Goal: Task Accomplishment & Management: Manage account settings

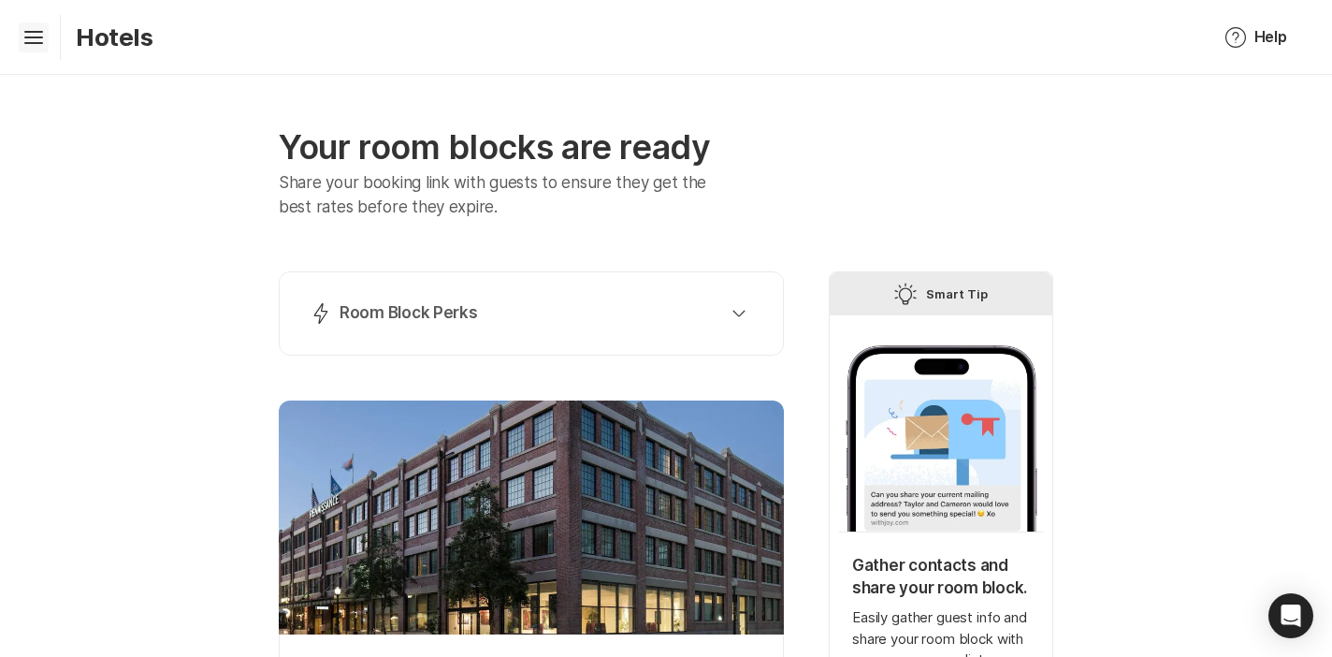
click at [33, 38] on icon "Hamburger" at bounding box center [34, 37] width 30 height 30
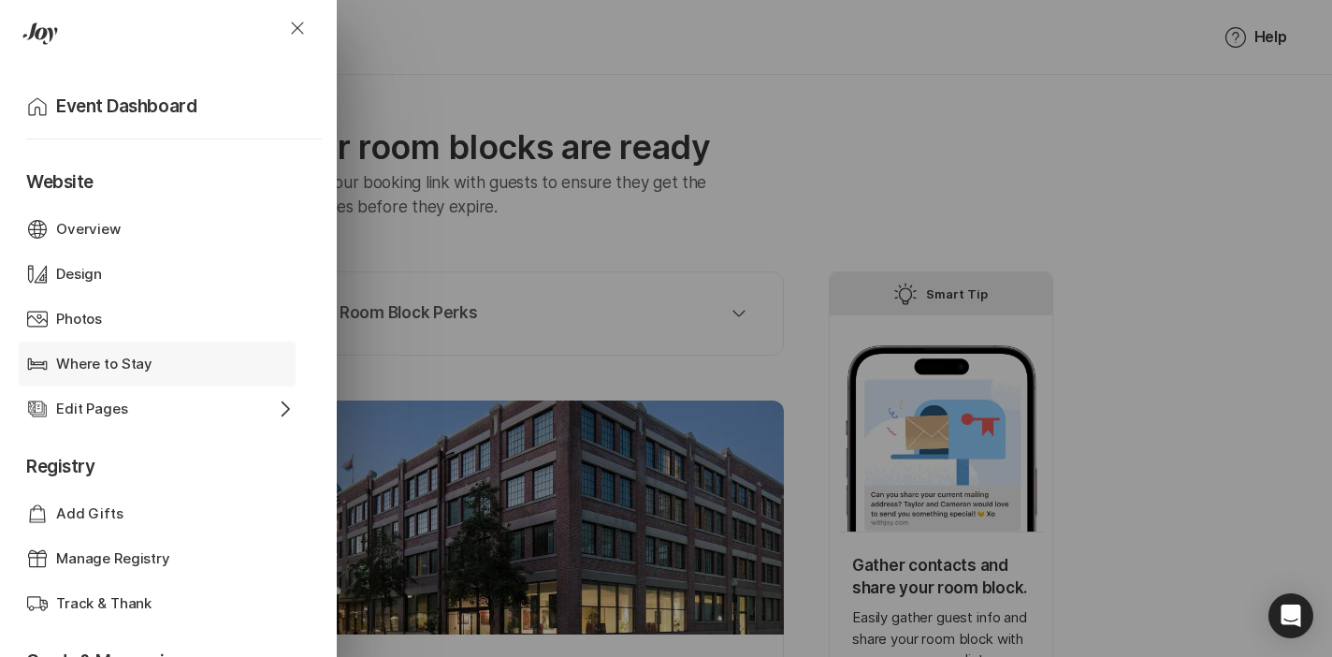
click at [130, 358] on p "Where to Stay" at bounding box center [104, 365] width 96 height 22
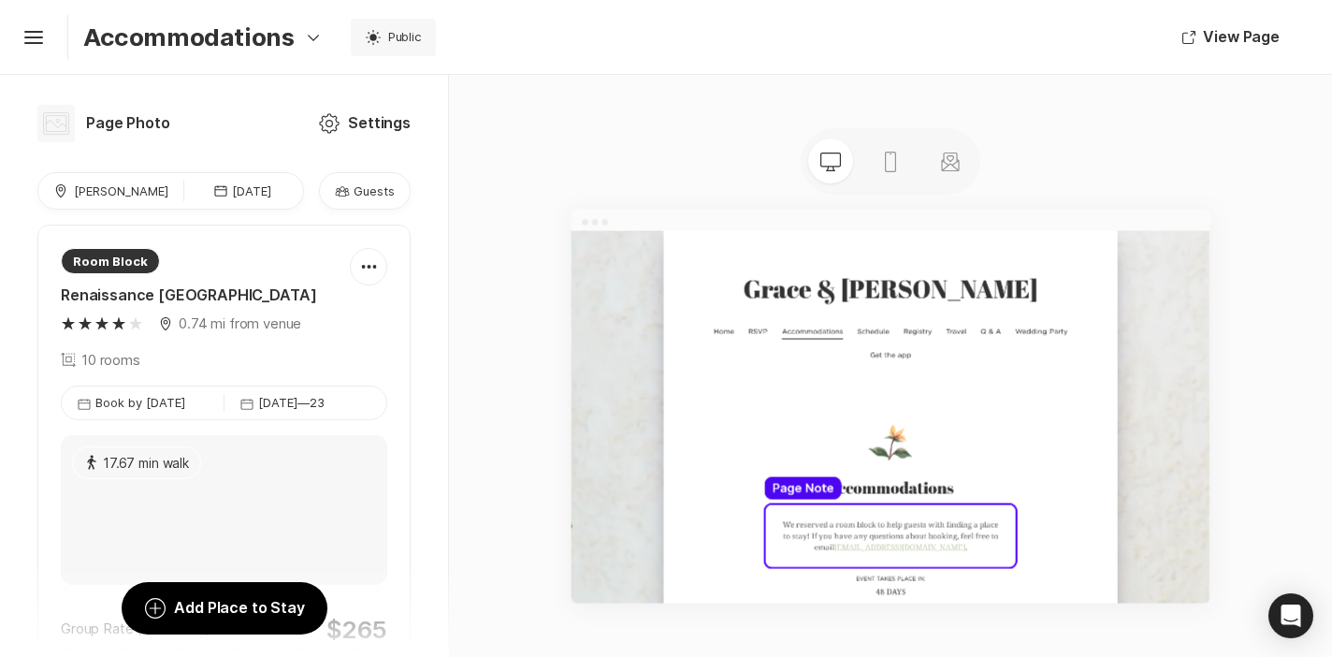
click at [382, 184] on p "Guests" at bounding box center [374, 190] width 41 height 17
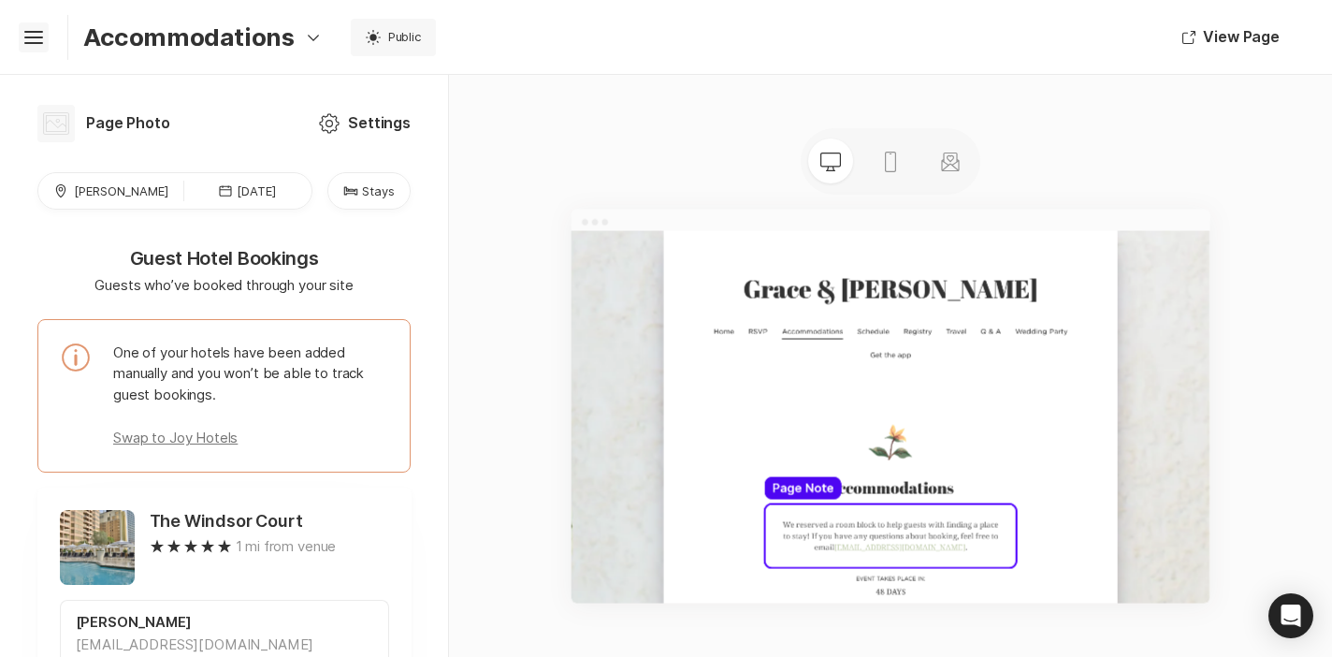
click at [37, 44] on icon "Hamburger" at bounding box center [34, 37] width 30 height 30
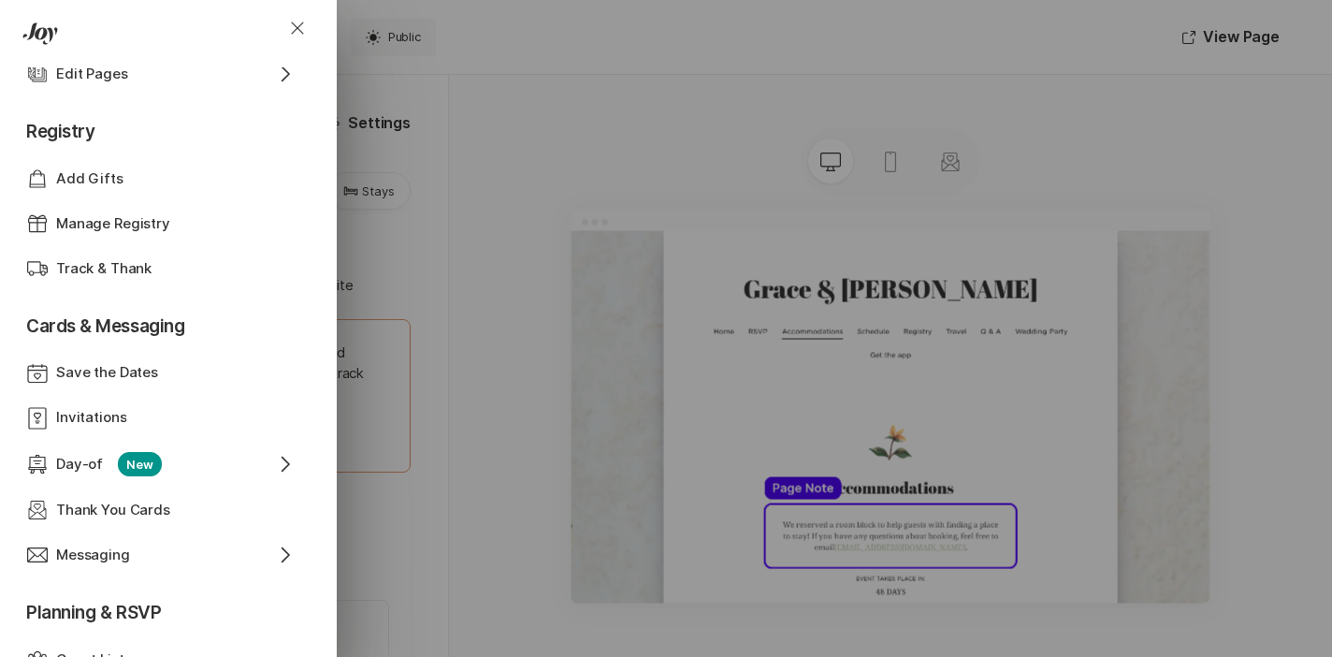
scroll to position [345, 0]
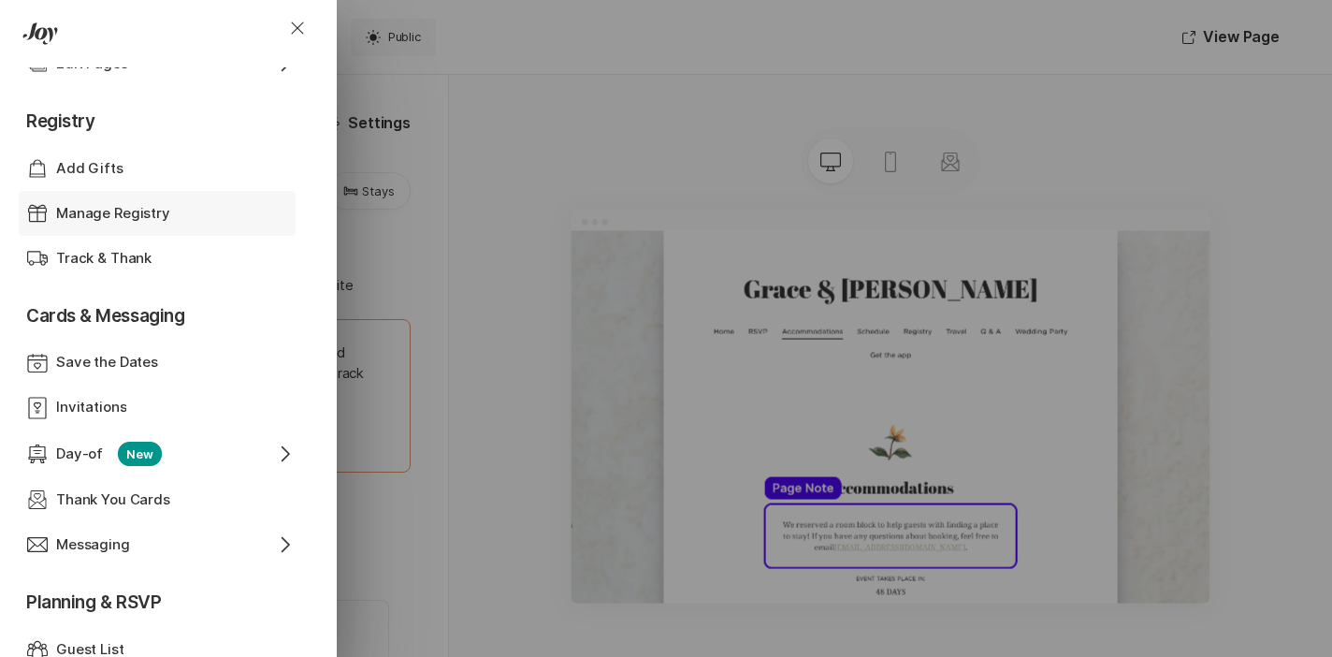
click at [125, 226] on div "Gift Manage Registry" at bounding box center [160, 213] width 269 height 45
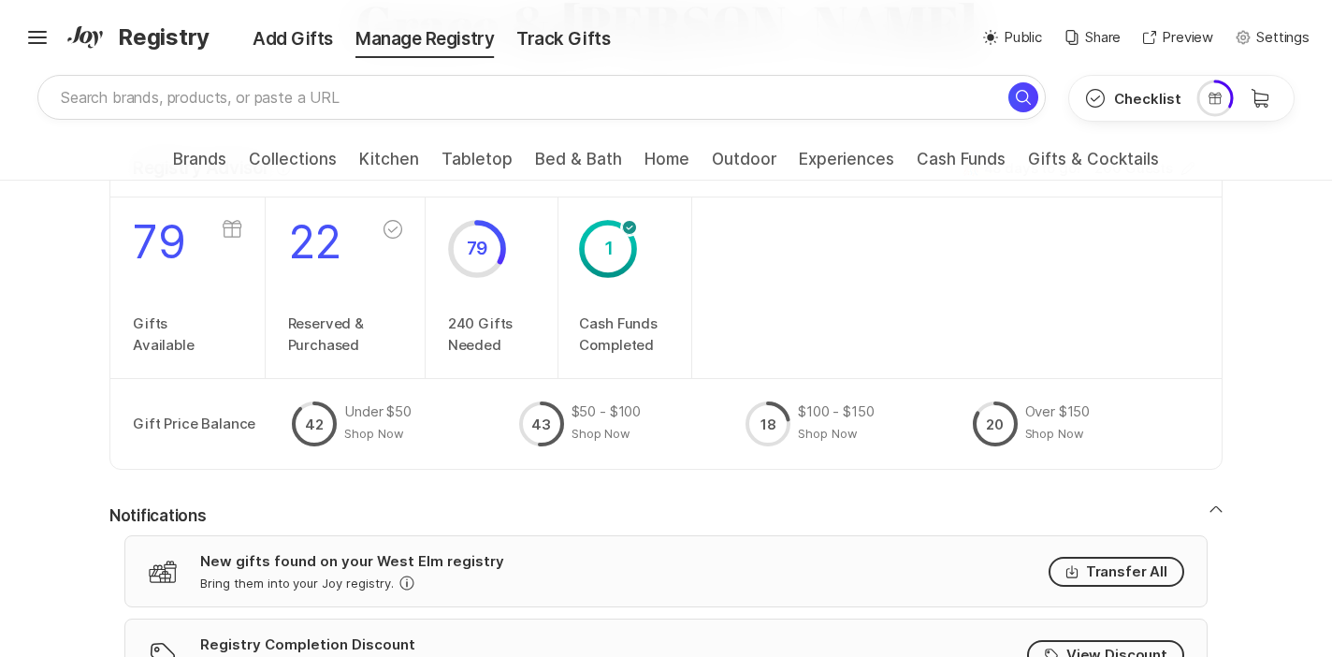
scroll to position [218, 0]
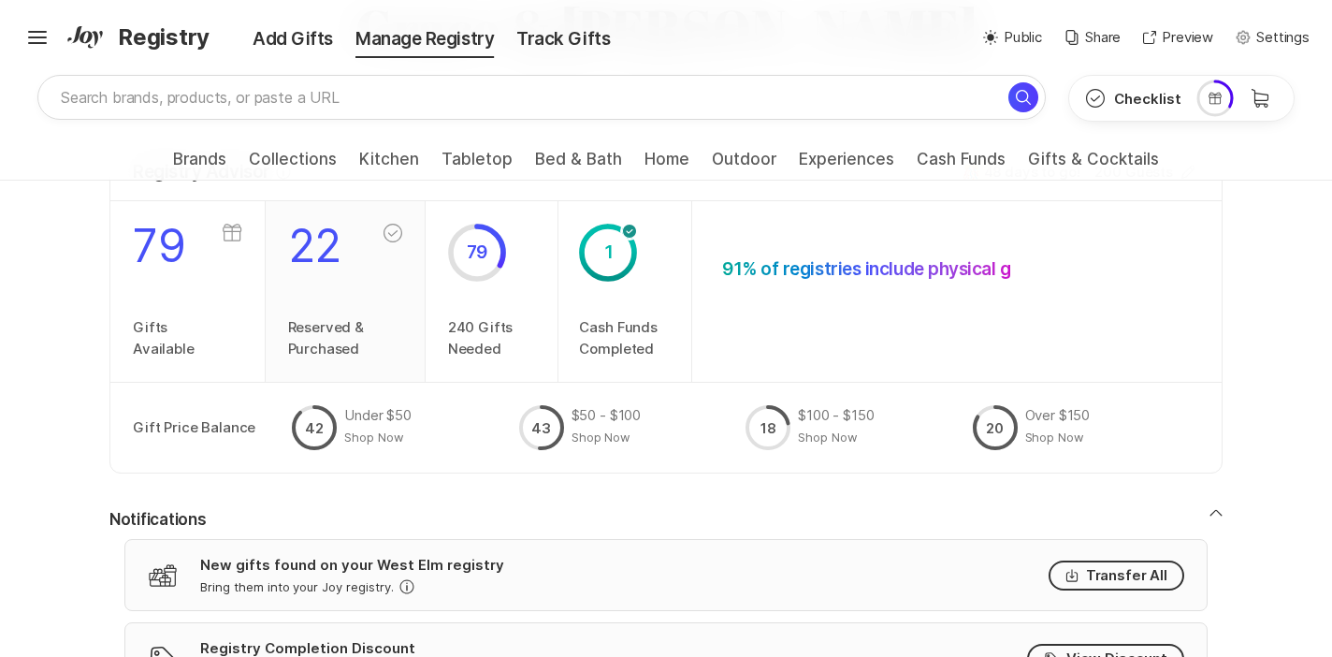
click at [334, 268] on p "22" at bounding box center [326, 246] width 77 height 45
type input "Reserved & Purchased"
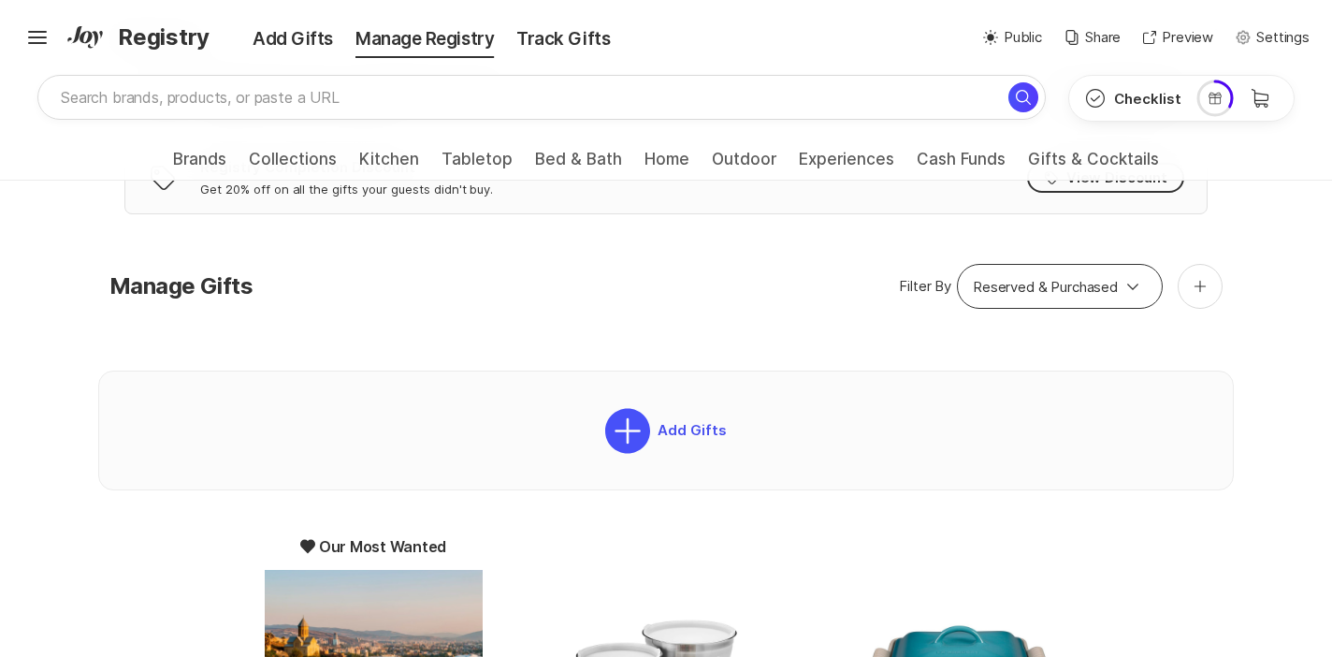
scroll to position [572, 0]
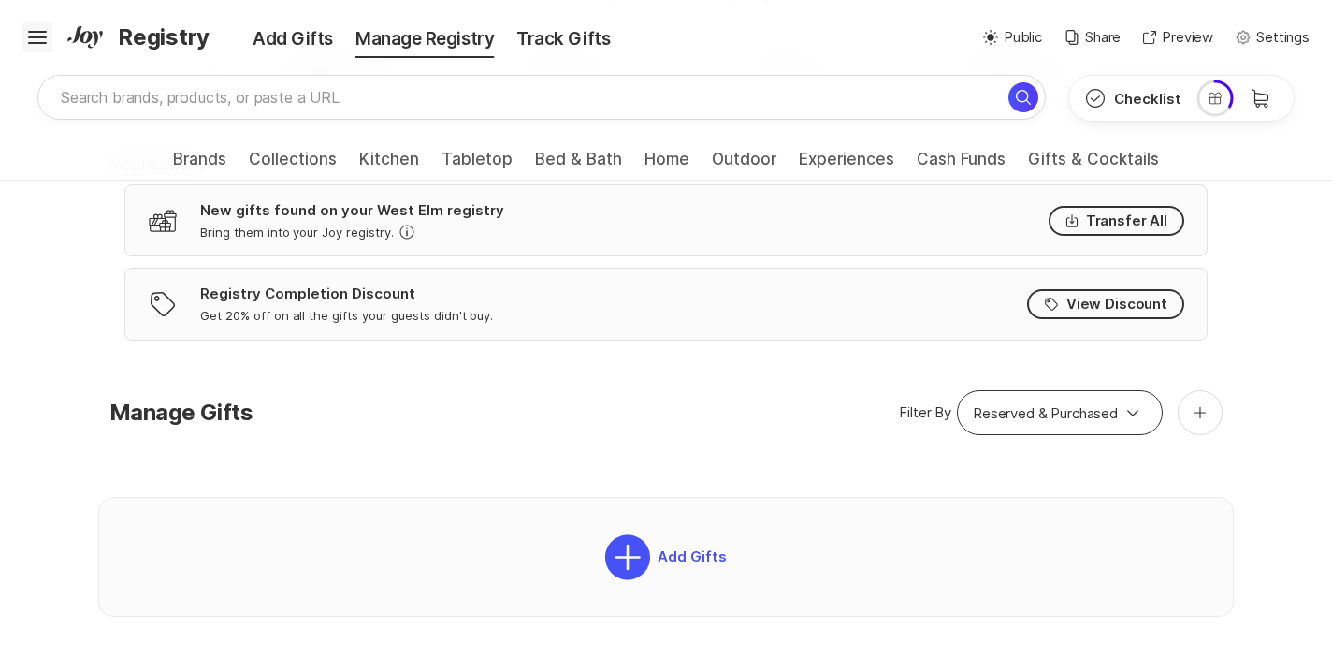
click at [29, 31] on icon at bounding box center [37, 34] width 19 height 7
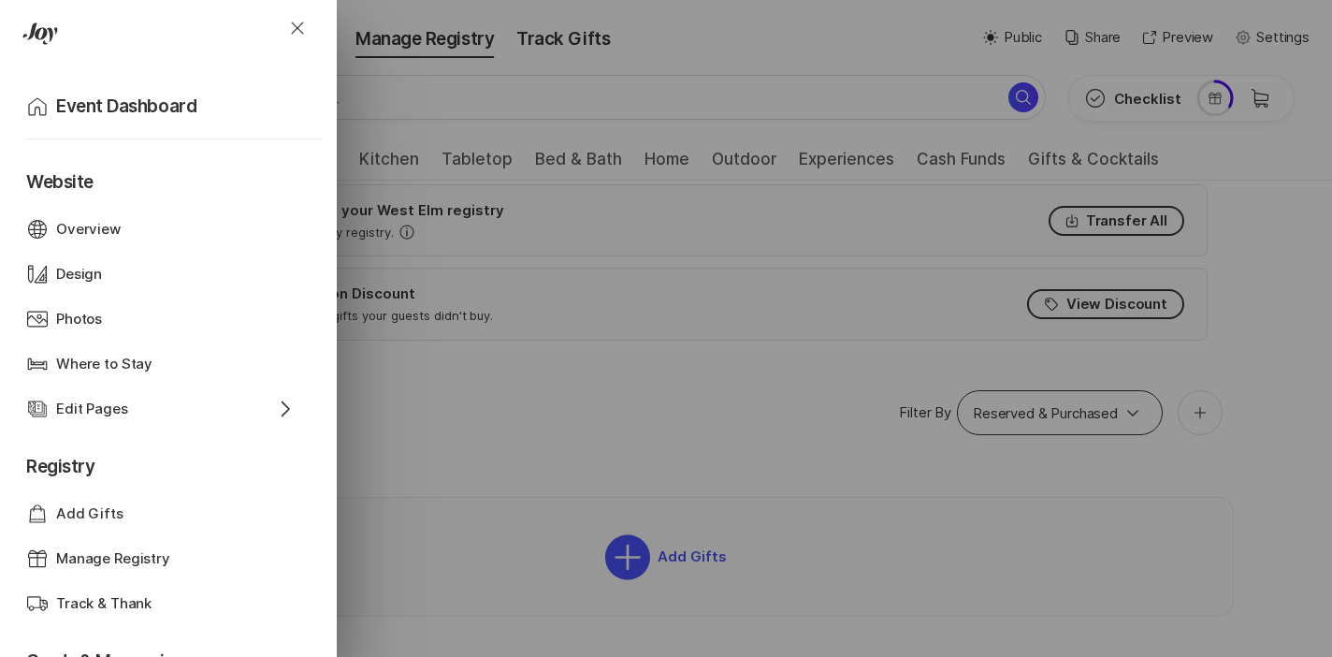
click at [677, 423] on div "Close Home Event Dashboard Website Web Globe Overview Design Design Photos Phot…" at bounding box center [666, 328] width 1332 height 657
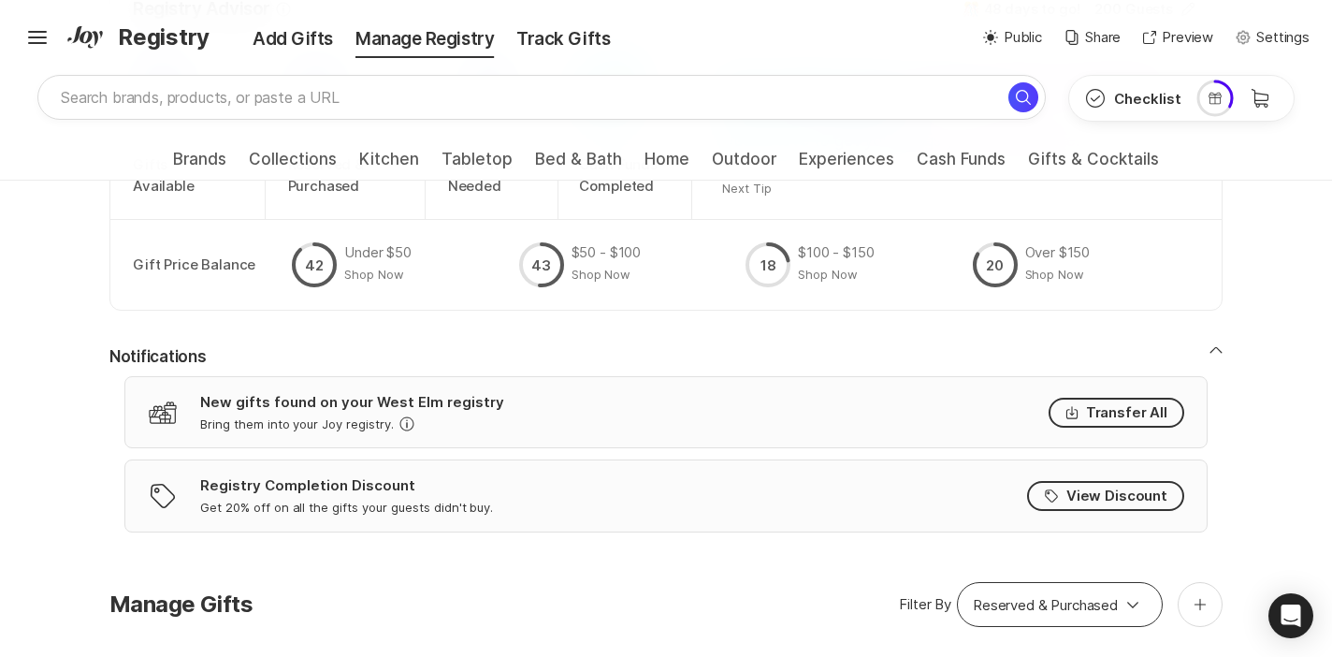
scroll to position [344, 0]
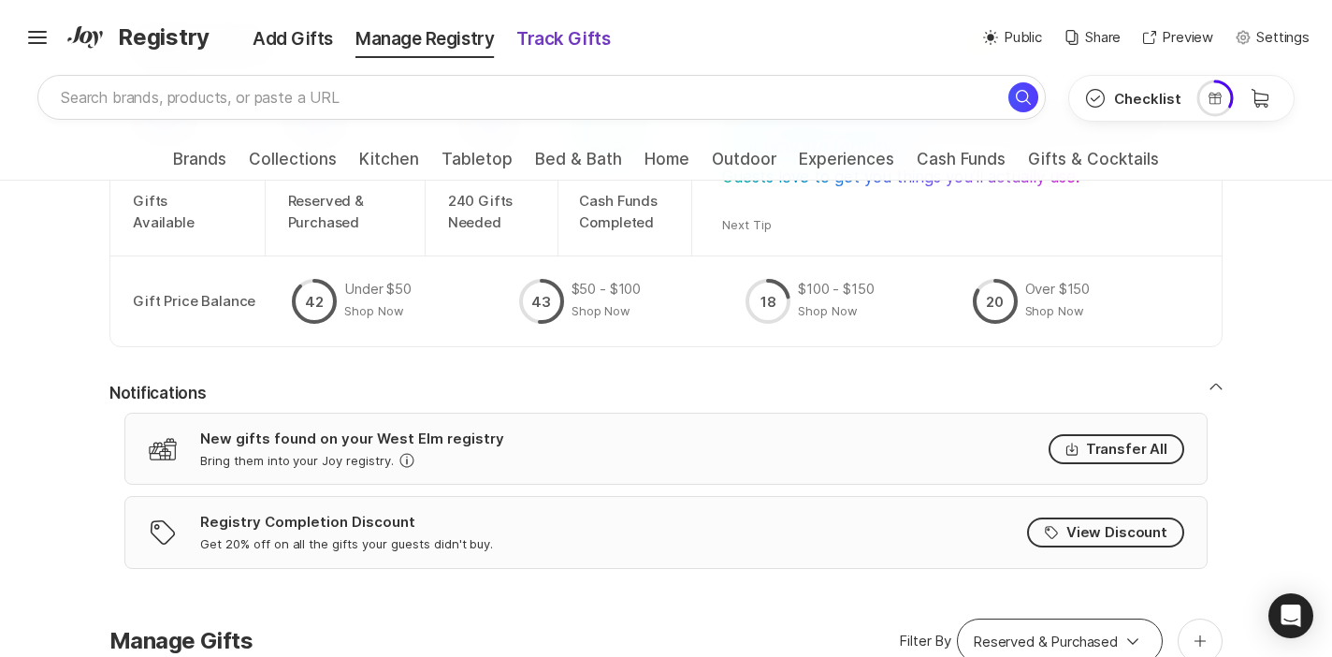
click at [591, 43] on div "Track Gifts" at bounding box center [563, 39] width 116 height 26
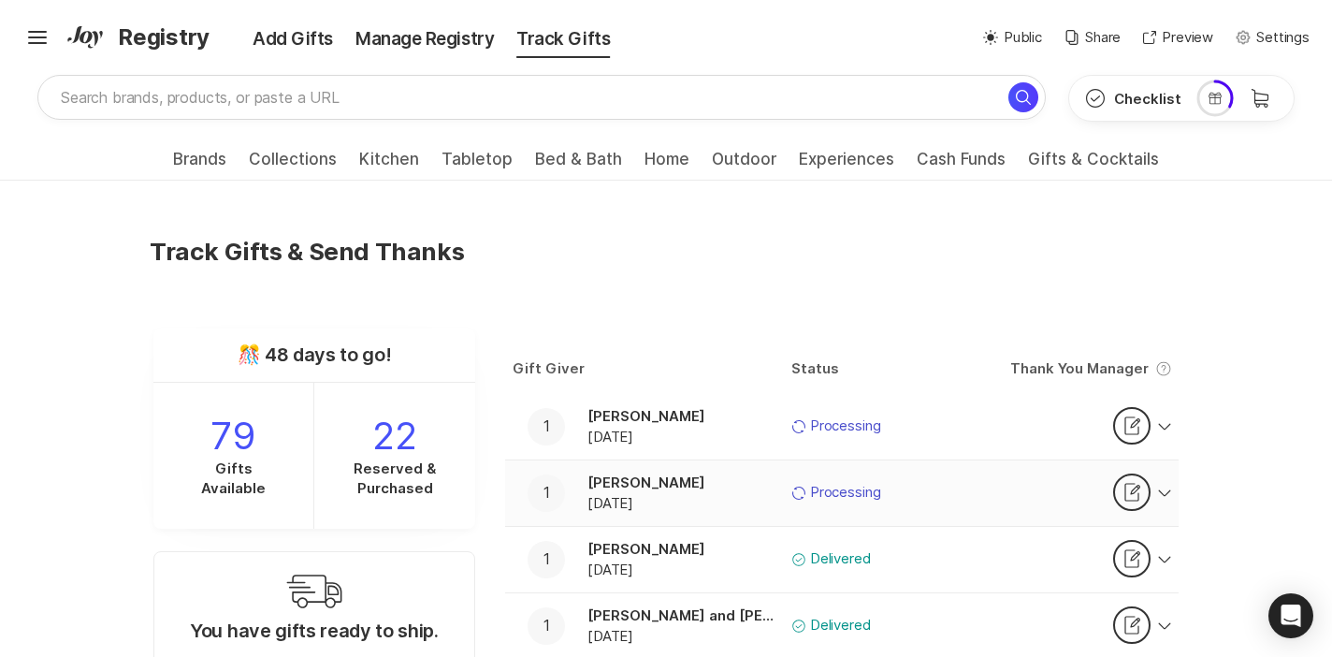
click at [1005, 492] on div "Thank You Note Thank" at bounding box center [1076, 493] width 163 height 51
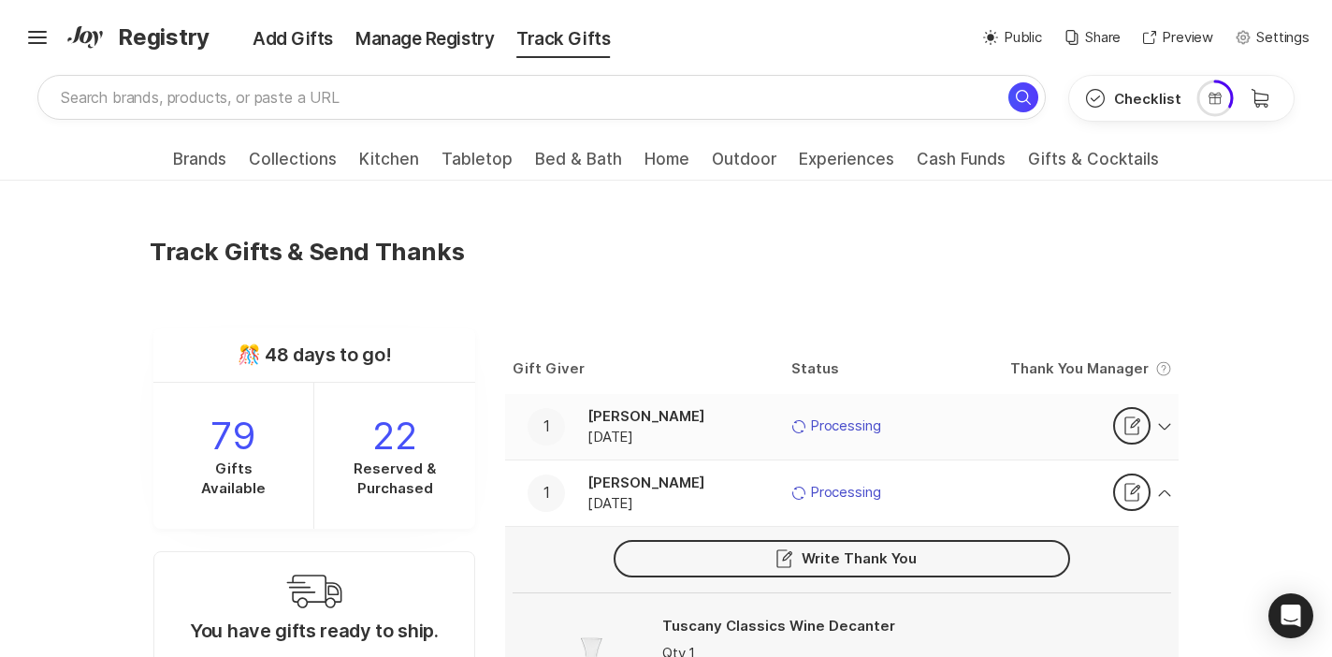
click at [1014, 442] on div "Thank You Note Thank" at bounding box center [1076, 426] width 163 height 51
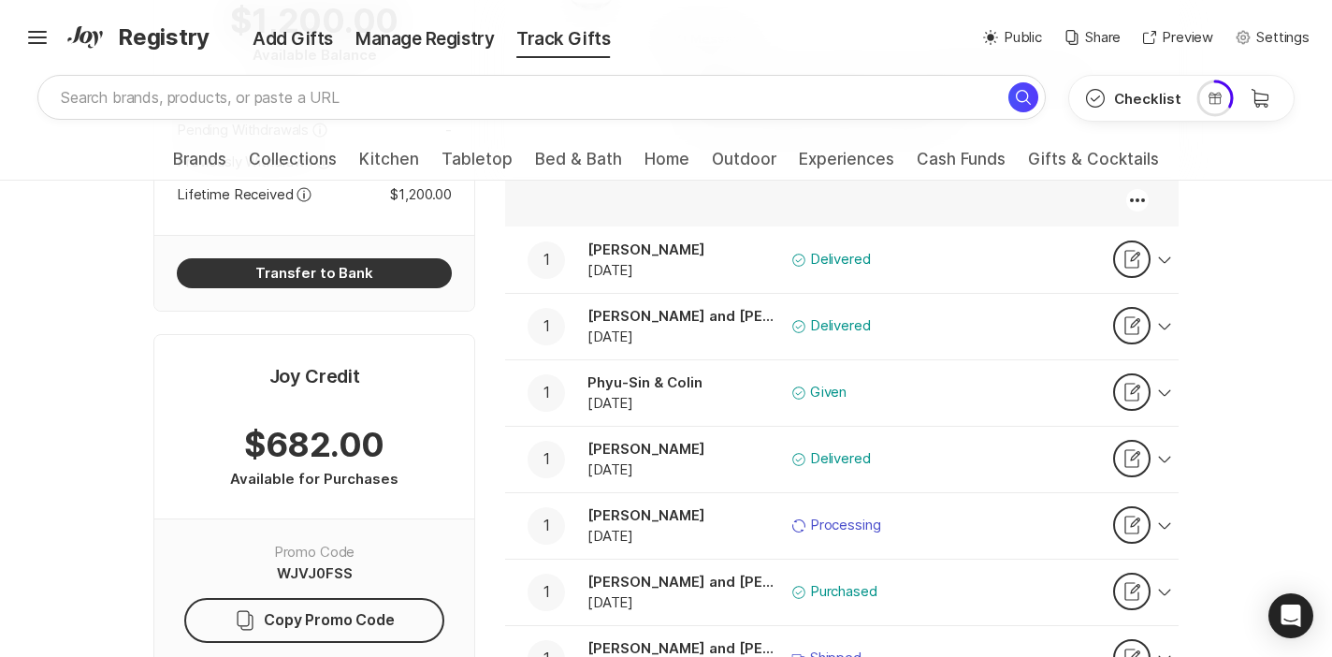
scroll to position [992, 0]
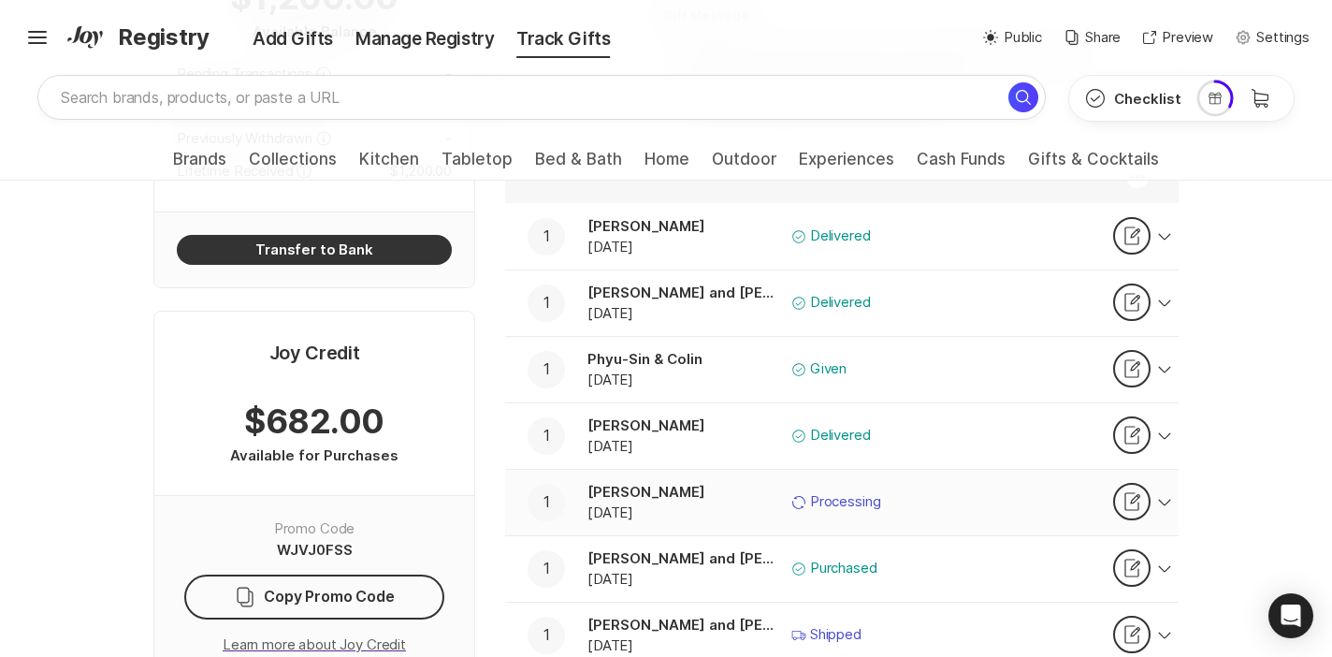
click at [1004, 499] on div "Thank You Note Thank" at bounding box center [1076, 502] width 163 height 51
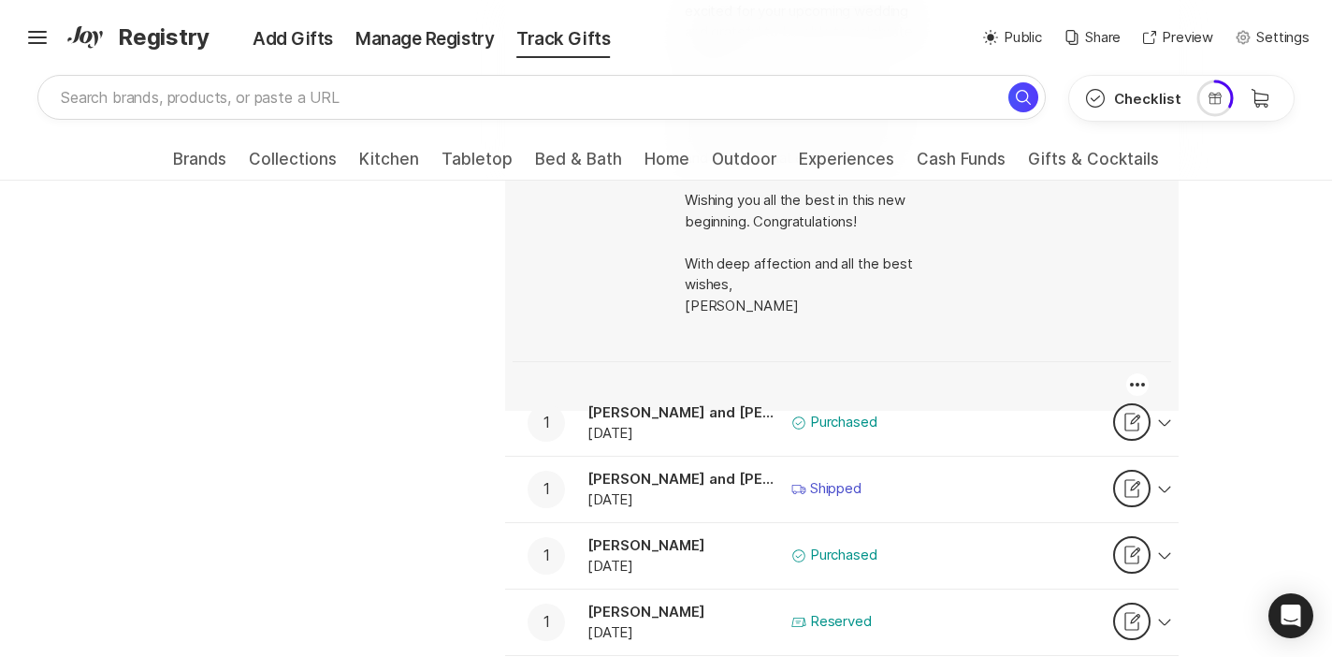
scroll to position [1986, 0]
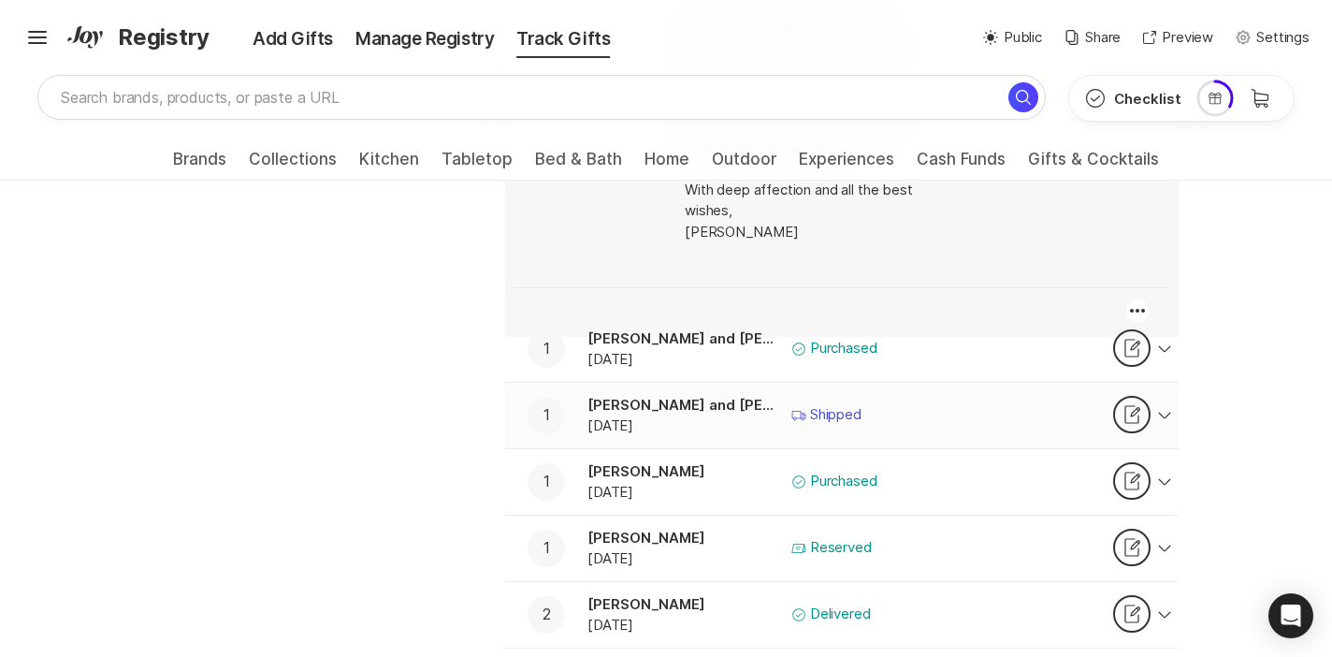
click at [1014, 420] on div "Thank You Note Thank" at bounding box center [1076, 415] width 163 height 51
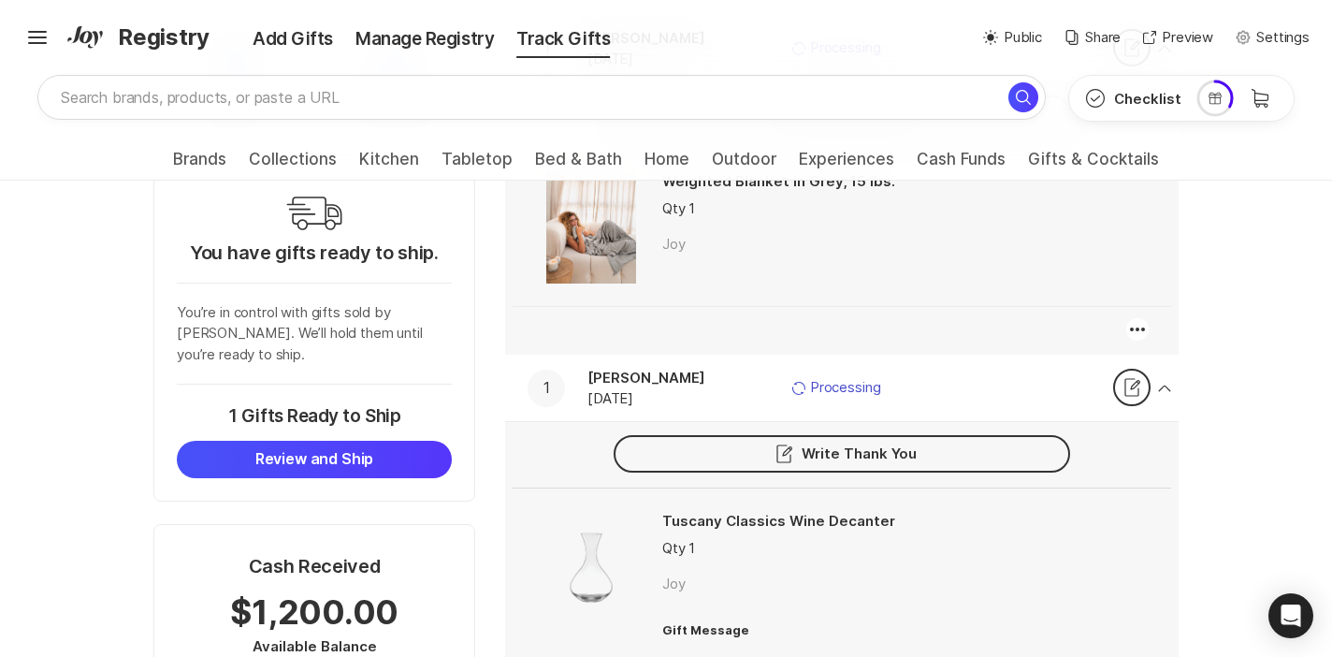
scroll to position [347, 0]
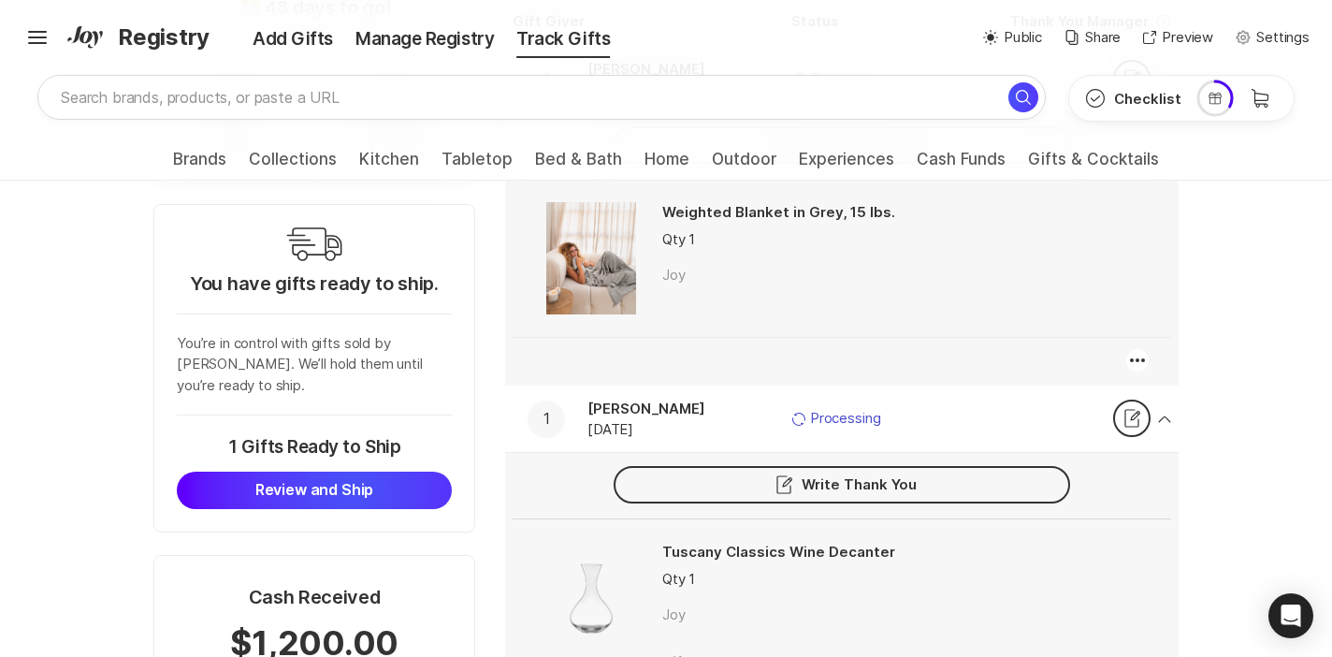
click at [353, 471] on button "Review and Ship" at bounding box center [314, 489] width 275 height 37
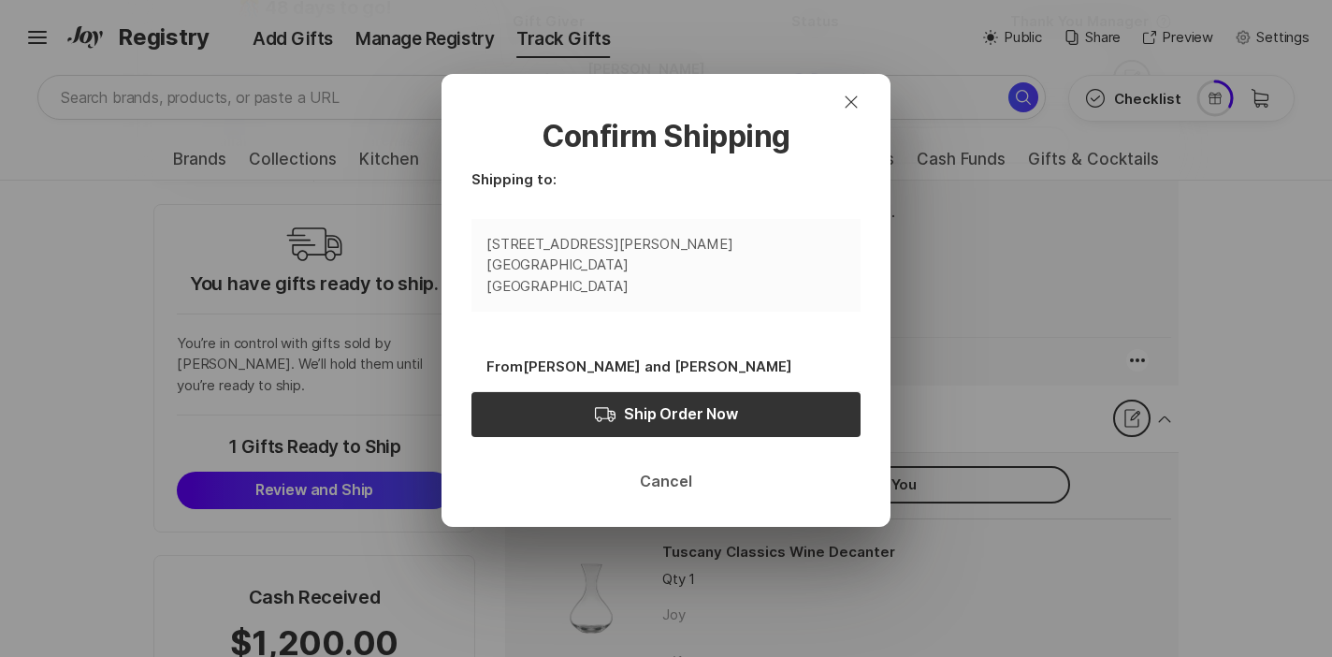
click at [689, 486] on button "Cancel" at bounding box center [665, 481] width 96 height 45
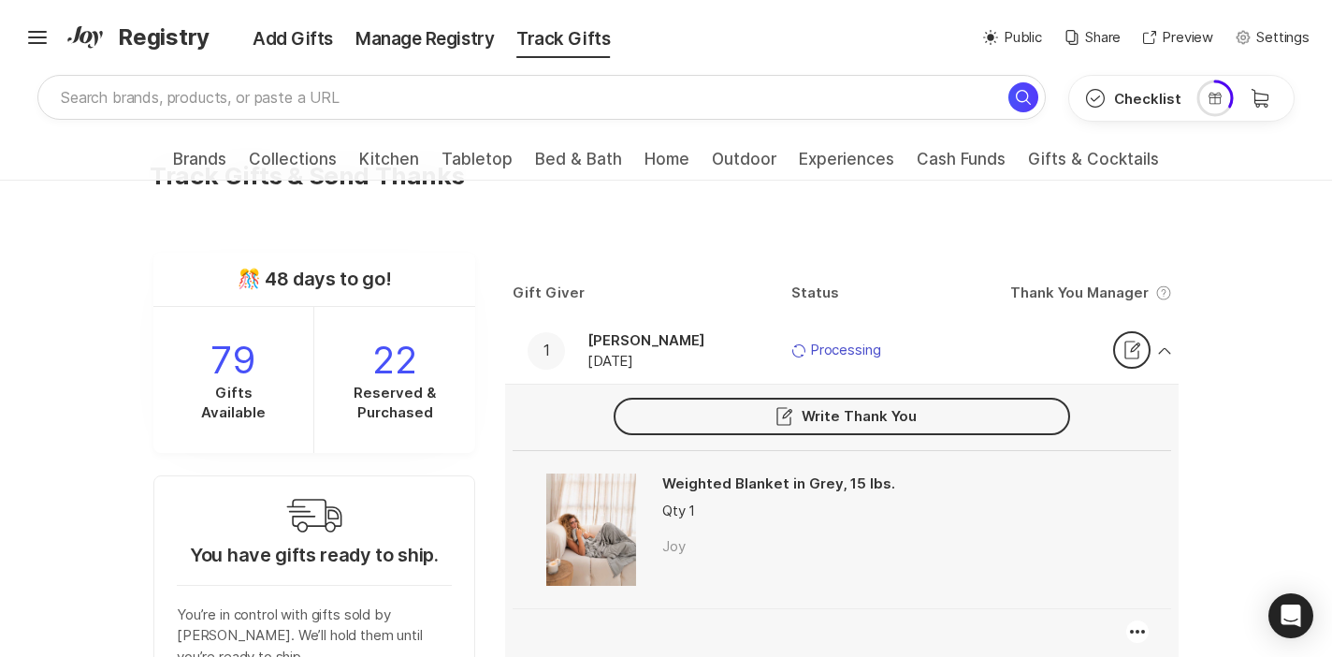
scroll to position [53, 0]
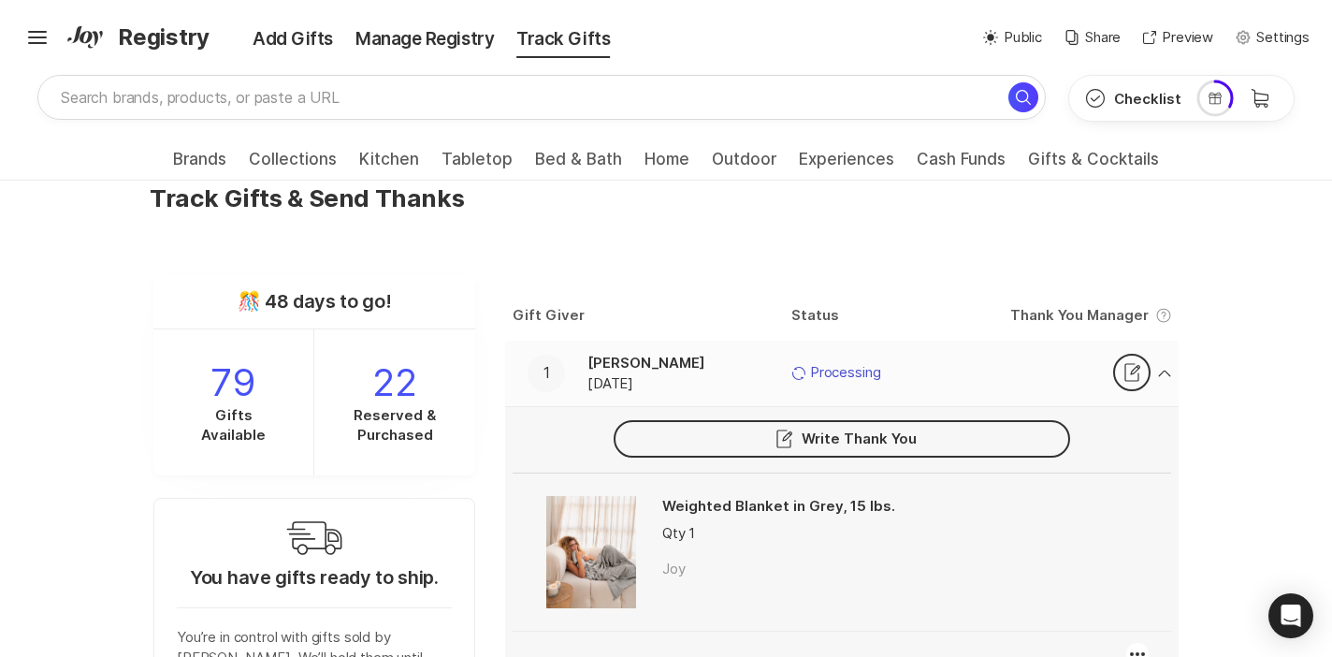
click at [1155, 382] on div "Thank You Note Thank" at bounding box center [1132, 373] width 52 height 51
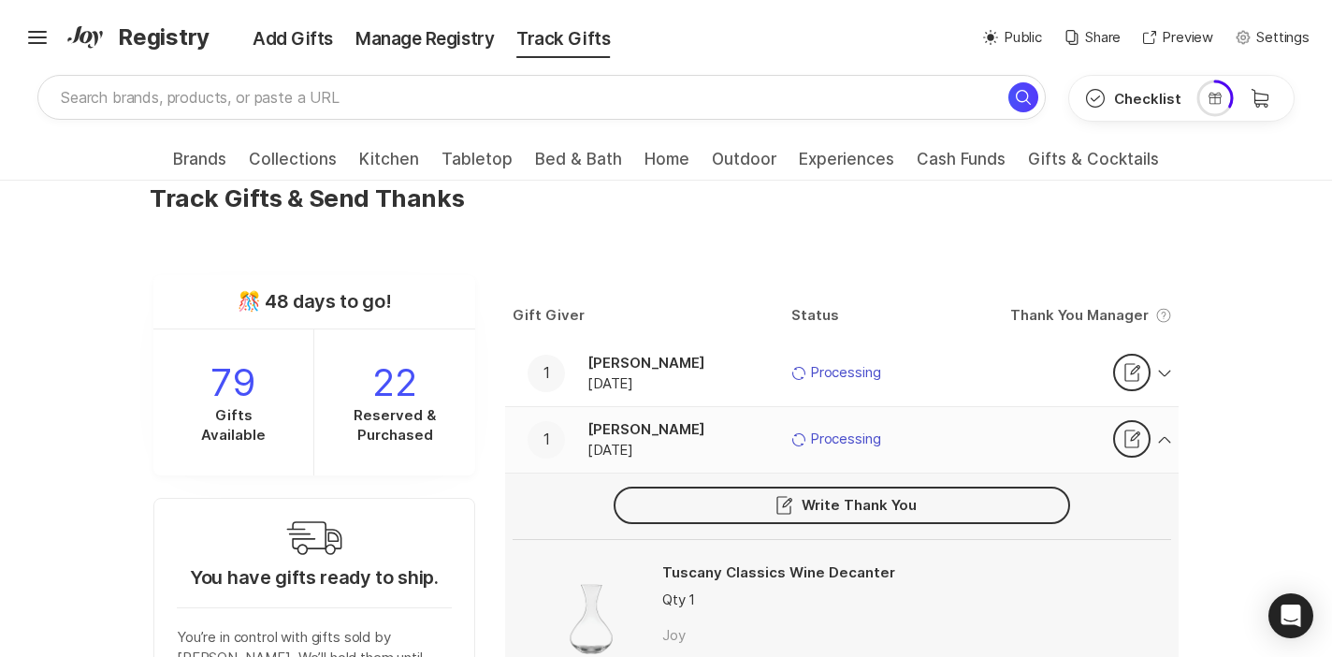
click at [1164, 453] on button "1 [PERSON_NAME] [DATE] Icon Sync Processing Thank You Note Thank" at bounding box center [841, 439] width 673 height 65
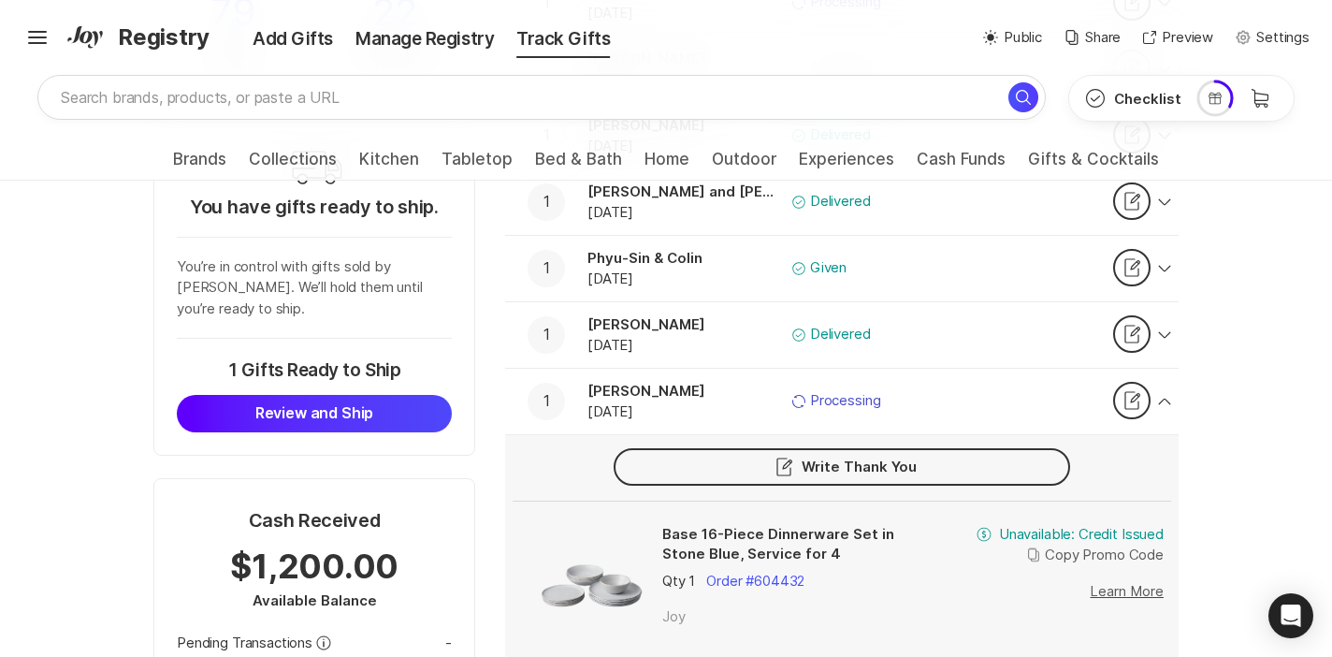
scroll to position [457, 0]
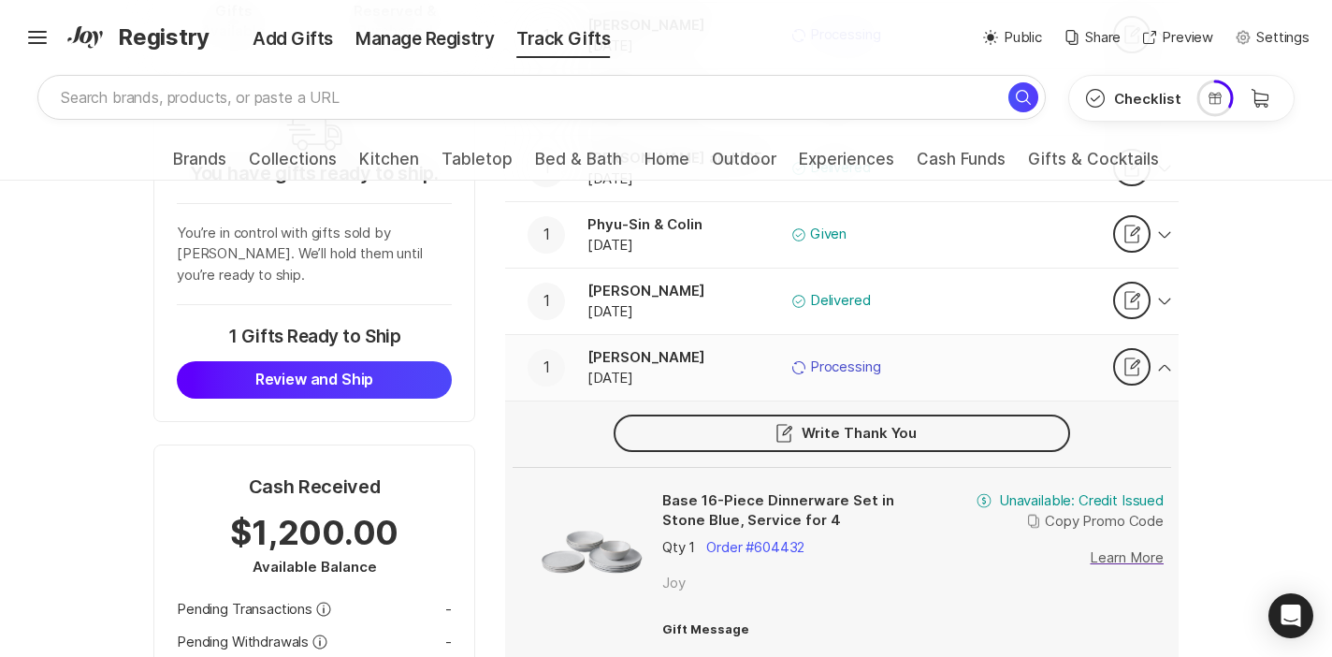
click at [1172, 377] on button "1 [PERSON_NAME] [DATE] Icon Sync Processing Thank You Note Thank" at bounding box center [841, 367] width 673 height 65
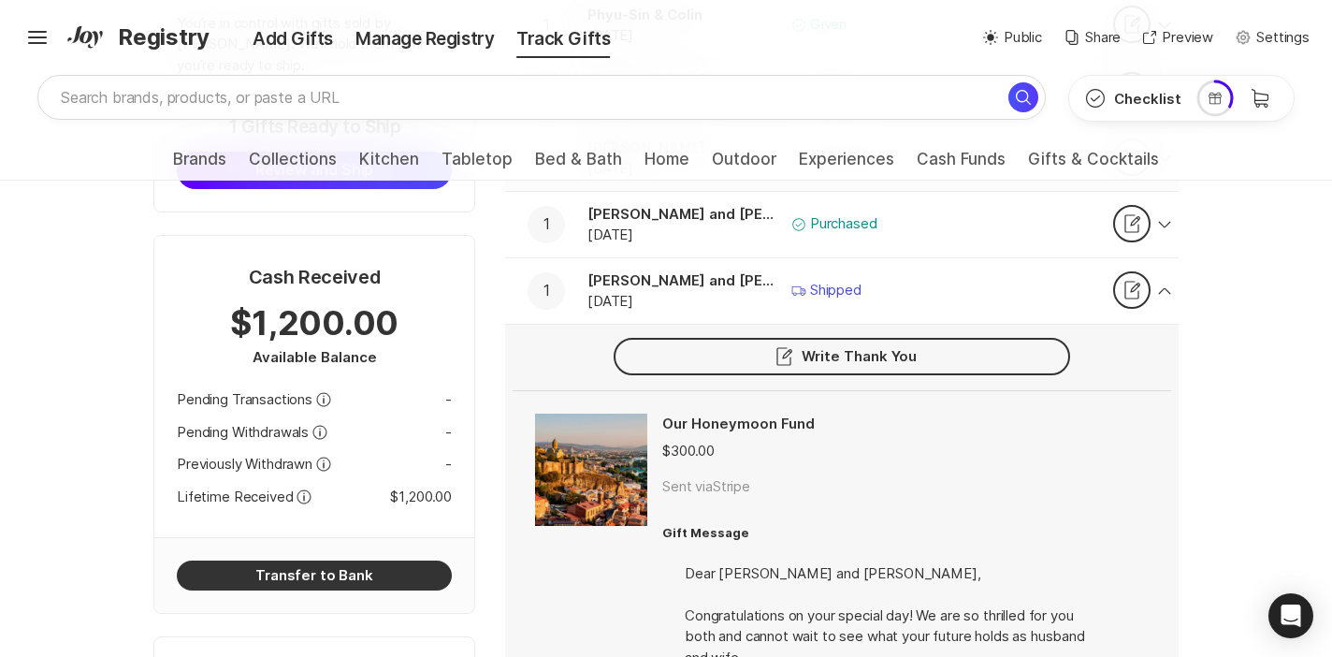
scroll to position [624, 0]
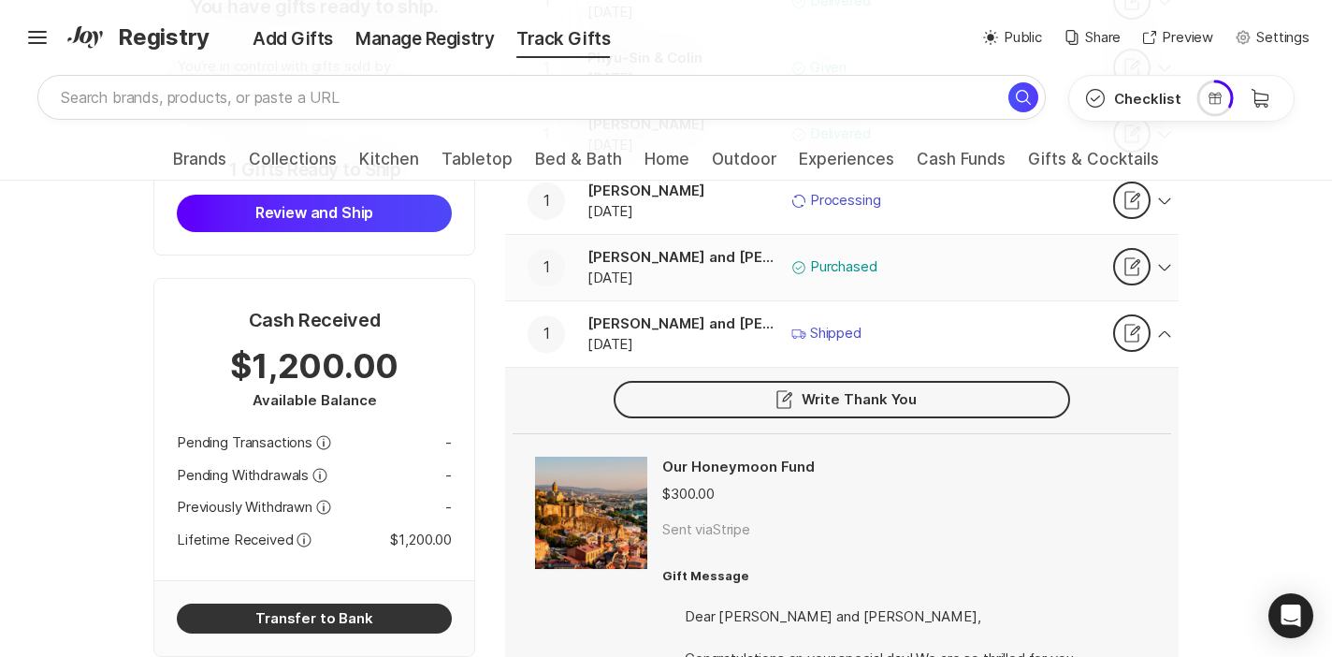
click at [1167, 267] on icon "button" at bounding box center [1165, 267] width 12 height 7
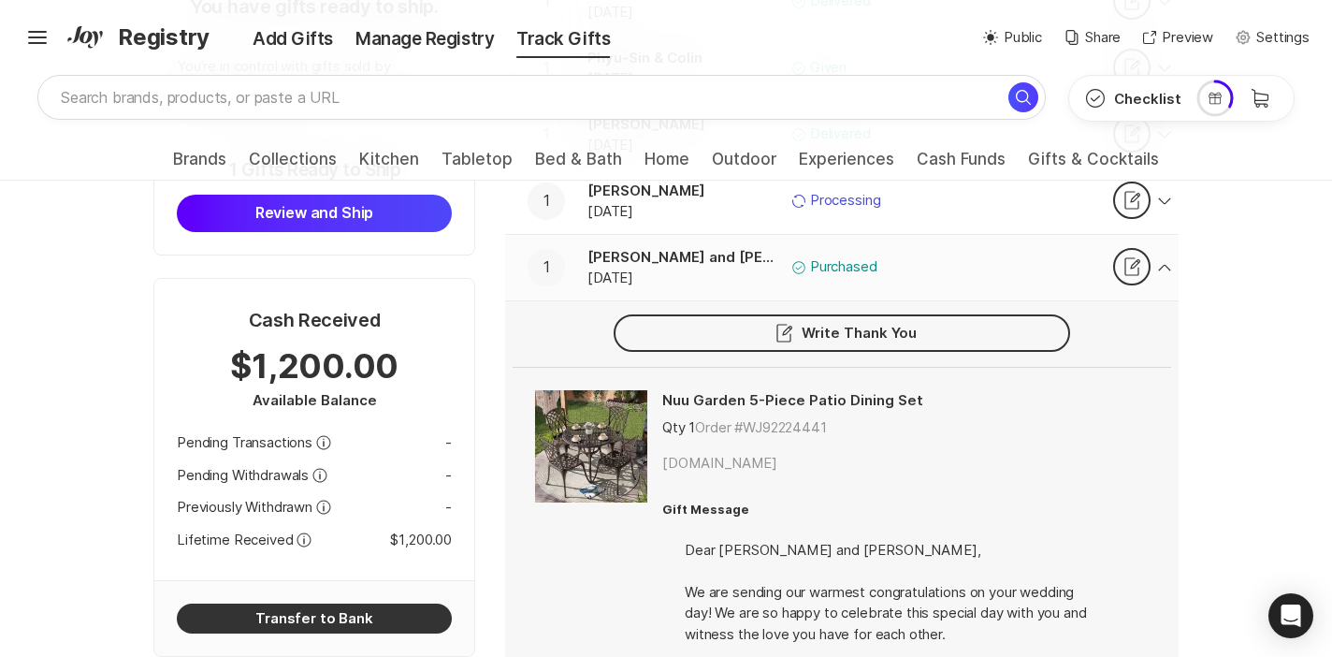
click at [1167, 267] on icon "button" at bounding box center [1165, 267] width 12 height 7
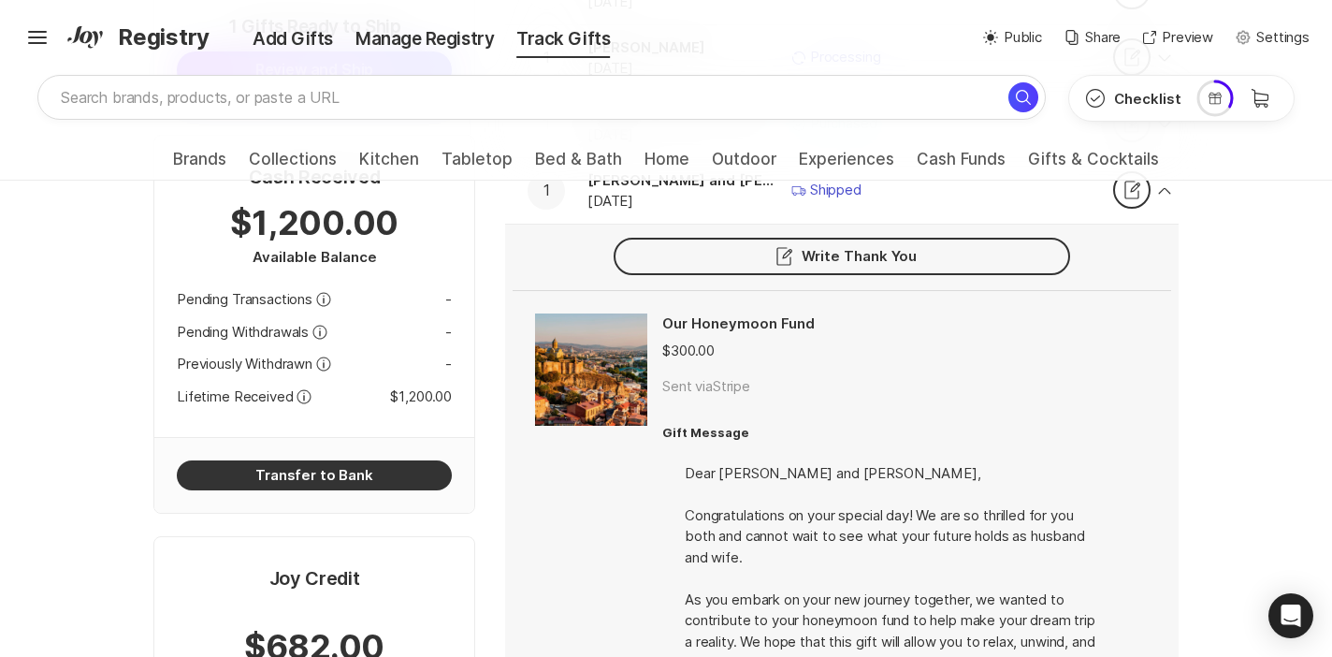
scroll to position [736, 0]
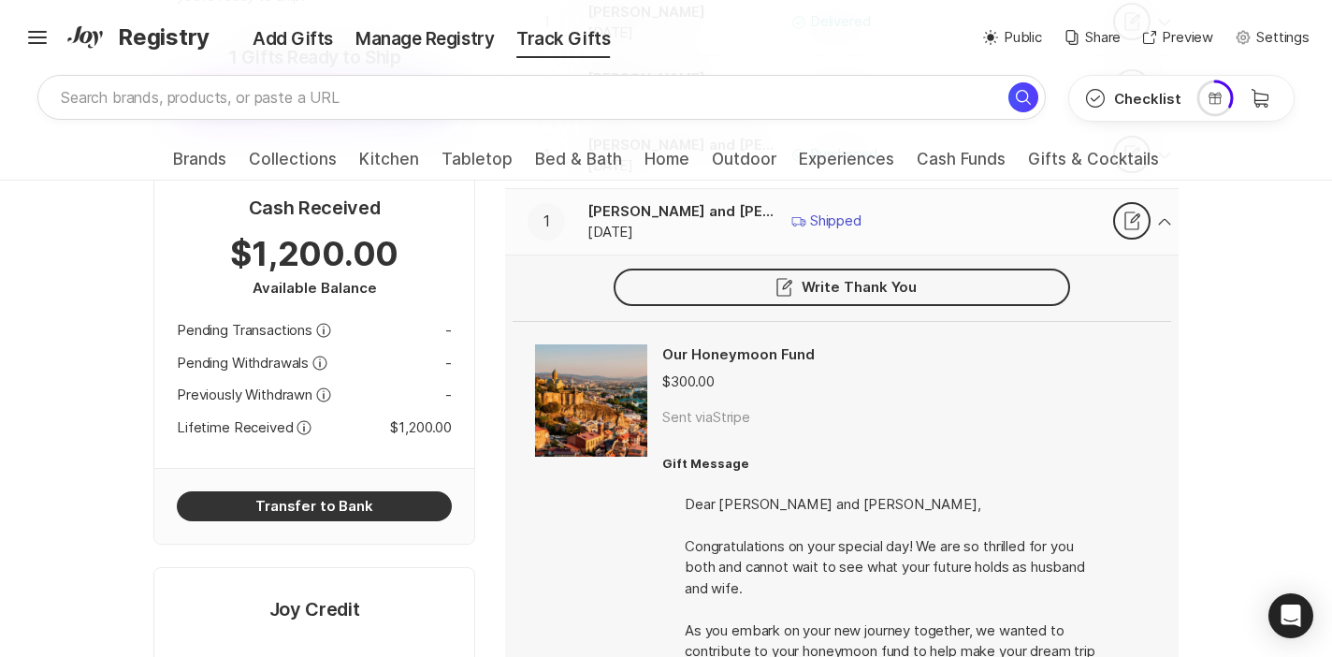
click at [1164, 242] on button "1 [PERSON_NAME] and [PERSON_NAME] [DATE] Shipping Shipped Thank You Note Thank" at bounding box center [841, 221] width 673 height 65
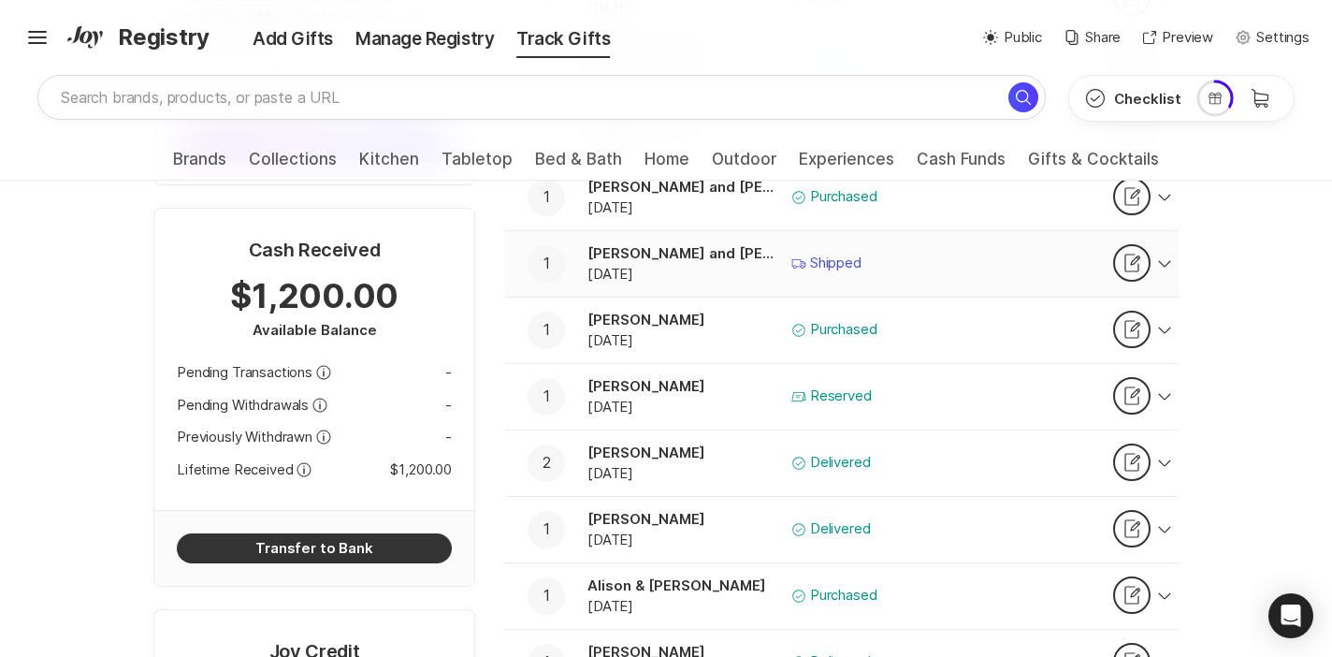
scroll to position [675, 0]
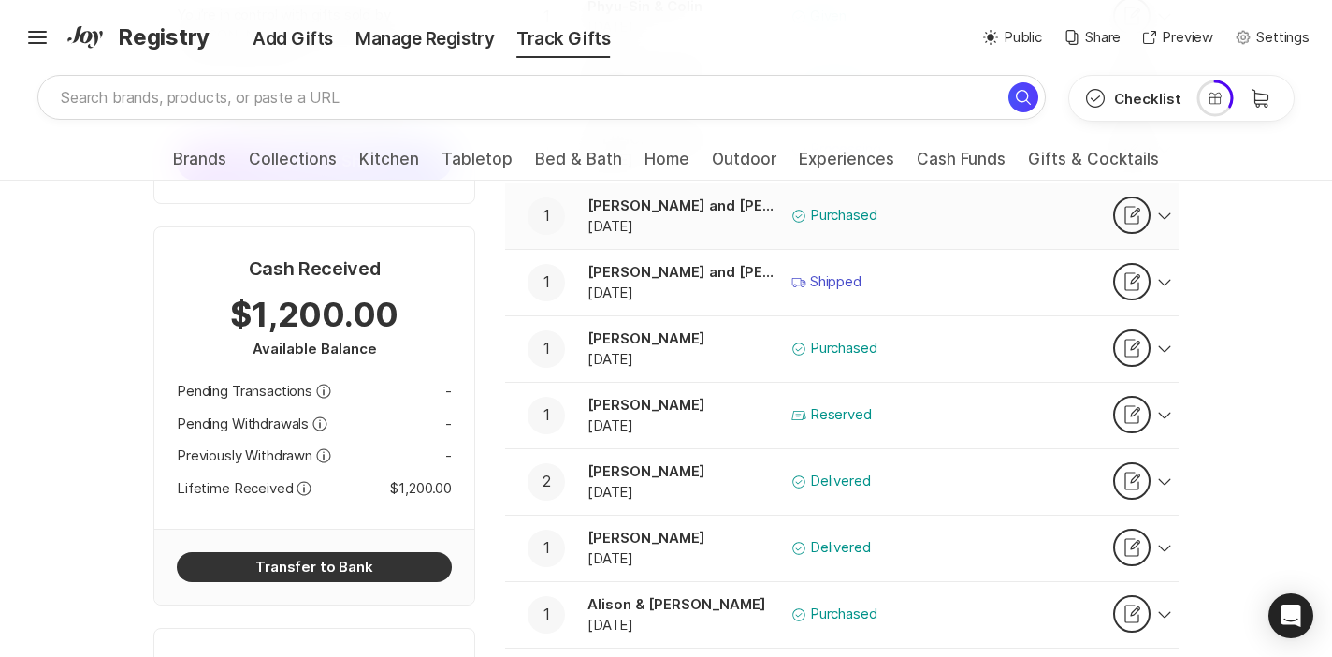
click at [1167, 218] on icon "button" at bounding box center [1164, 215] width 13 height 7
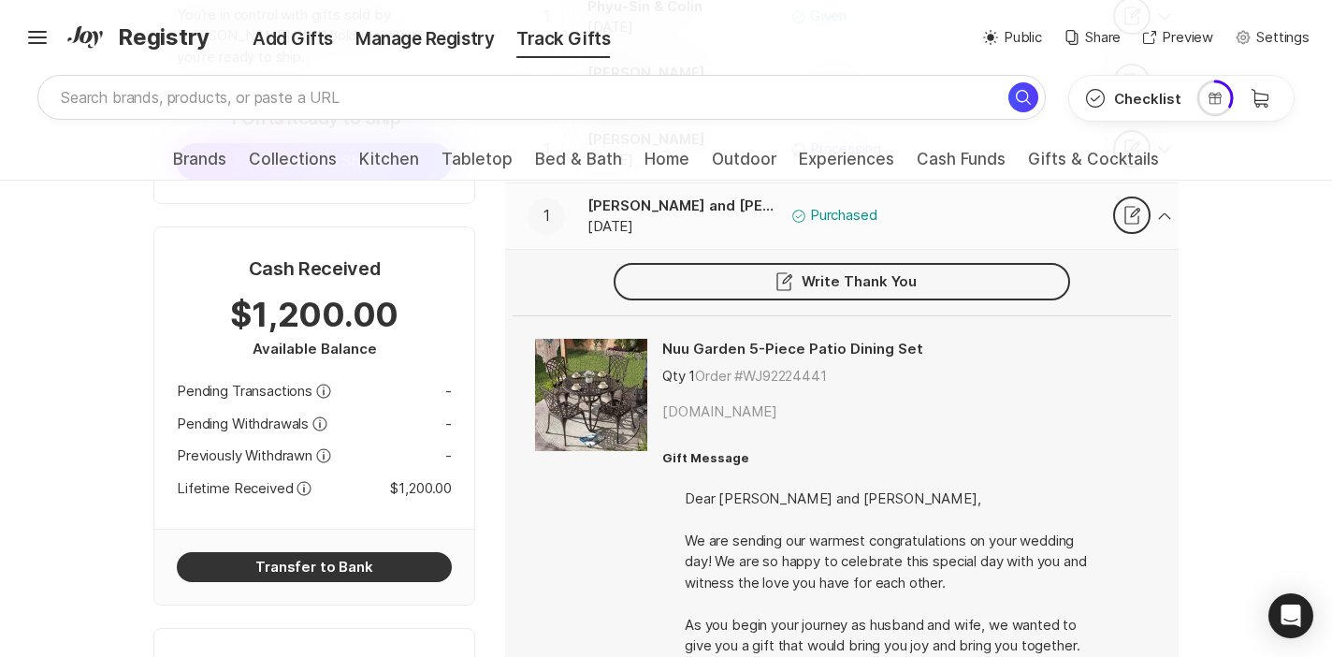
click at [1167, 218] on icon "button" at bounding box center [1164, 215] width 13 height 7
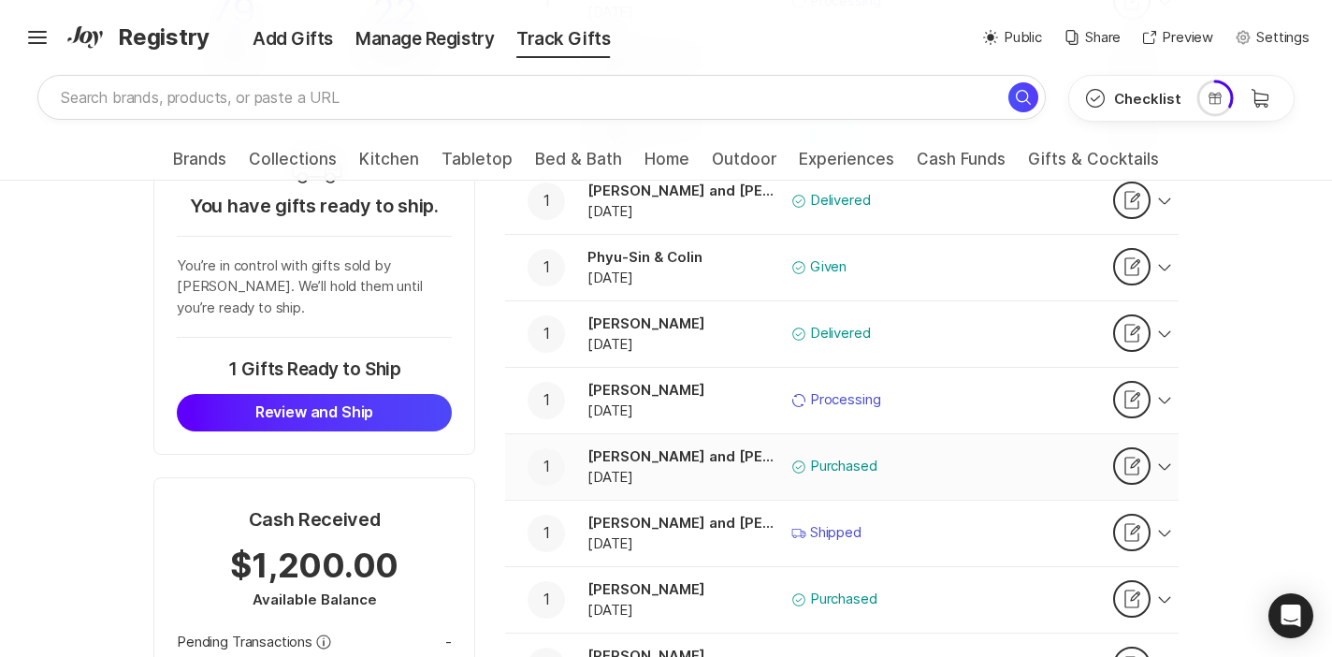
scroll to position [407, 0]
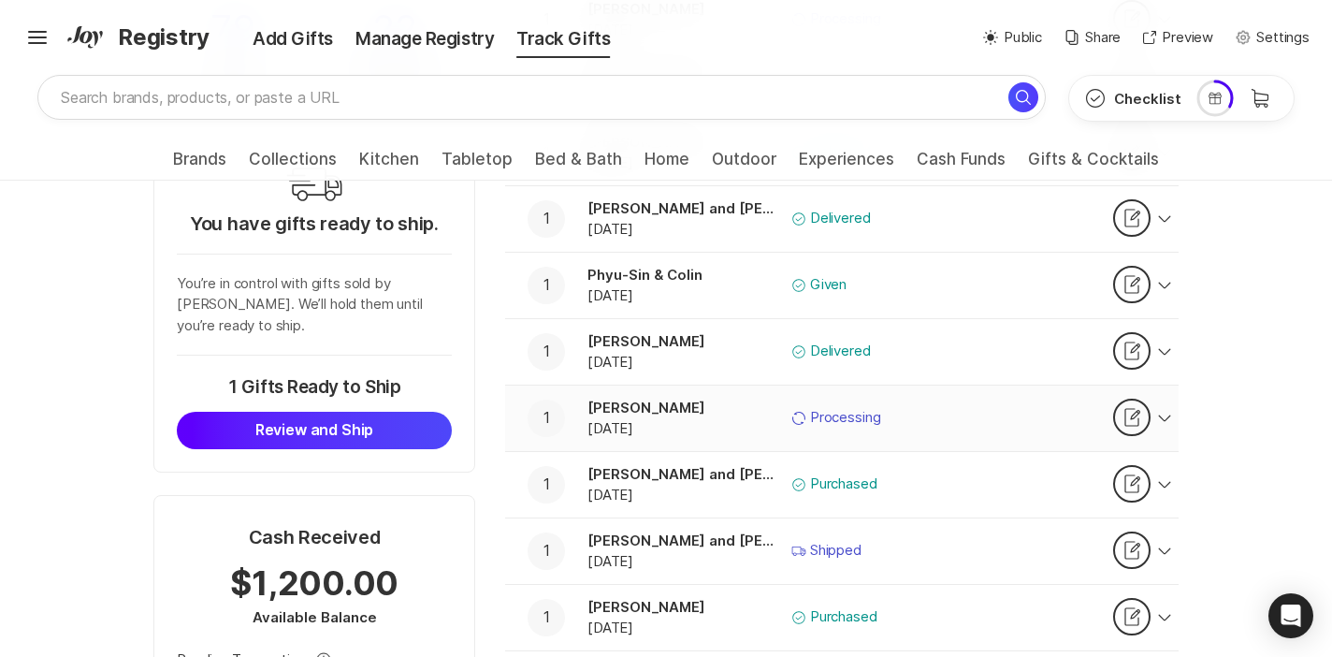
click at [954, 402] on button "1 [PERSON_NAME] [DATE] Icon Sync Processing Thank You Note Thank" at bounding box center [841, 417] width 673 height 65
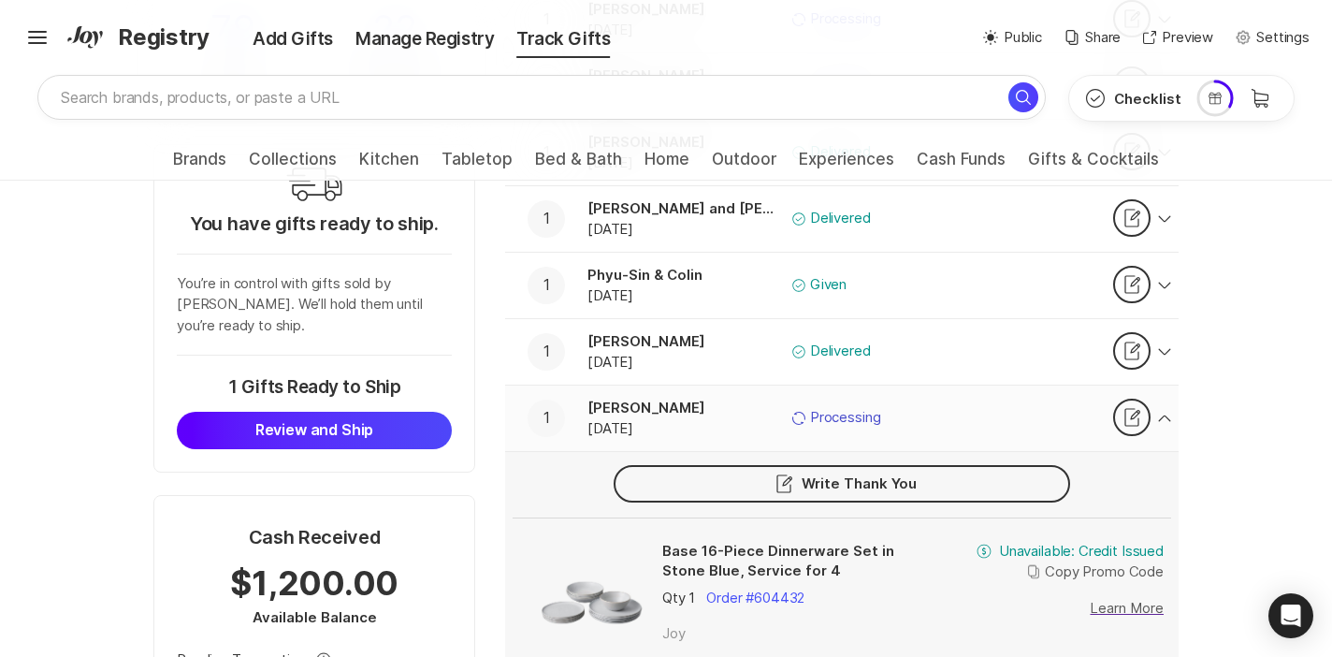
click at [954, 402] on button "1 [PERSON_NAME] [DATE] Icon Sync Processing Thank You Note Thank" at bounding box center [841, 417] width 673 height 65
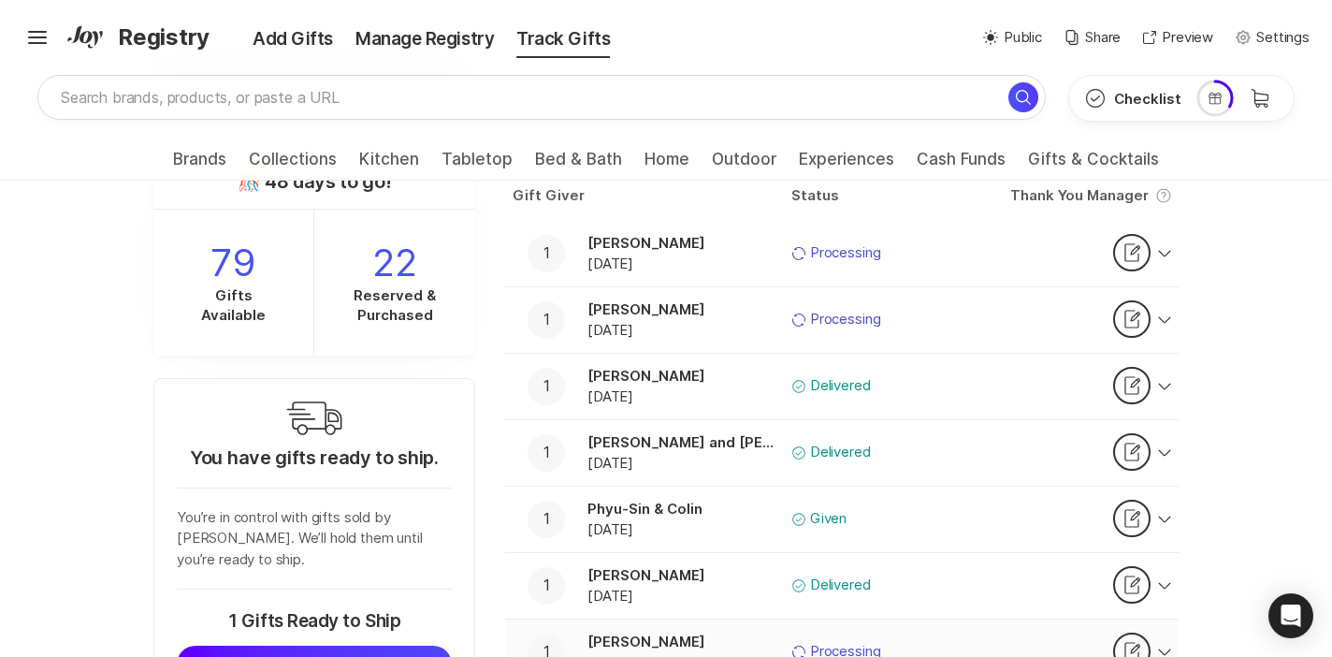
scroll to position [168, 0]
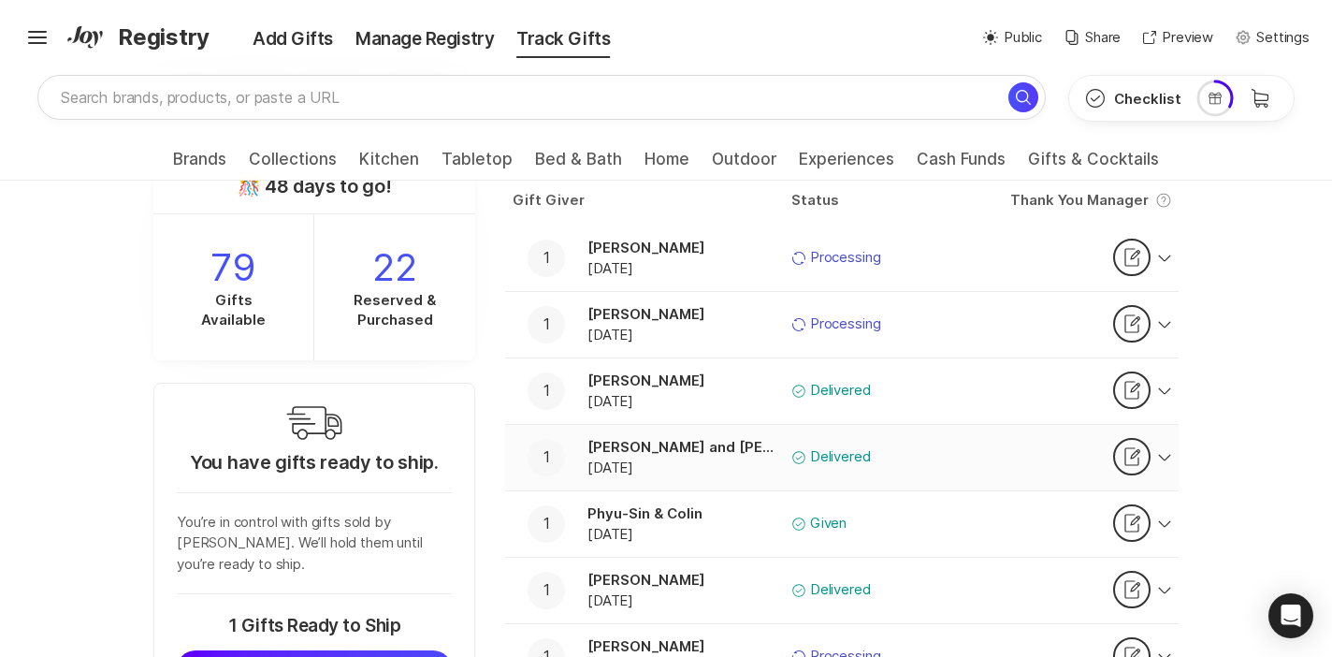
click at [949, 453] on div "Check Outline Delivered" at bounding box center [893, 457] width 204 height 22
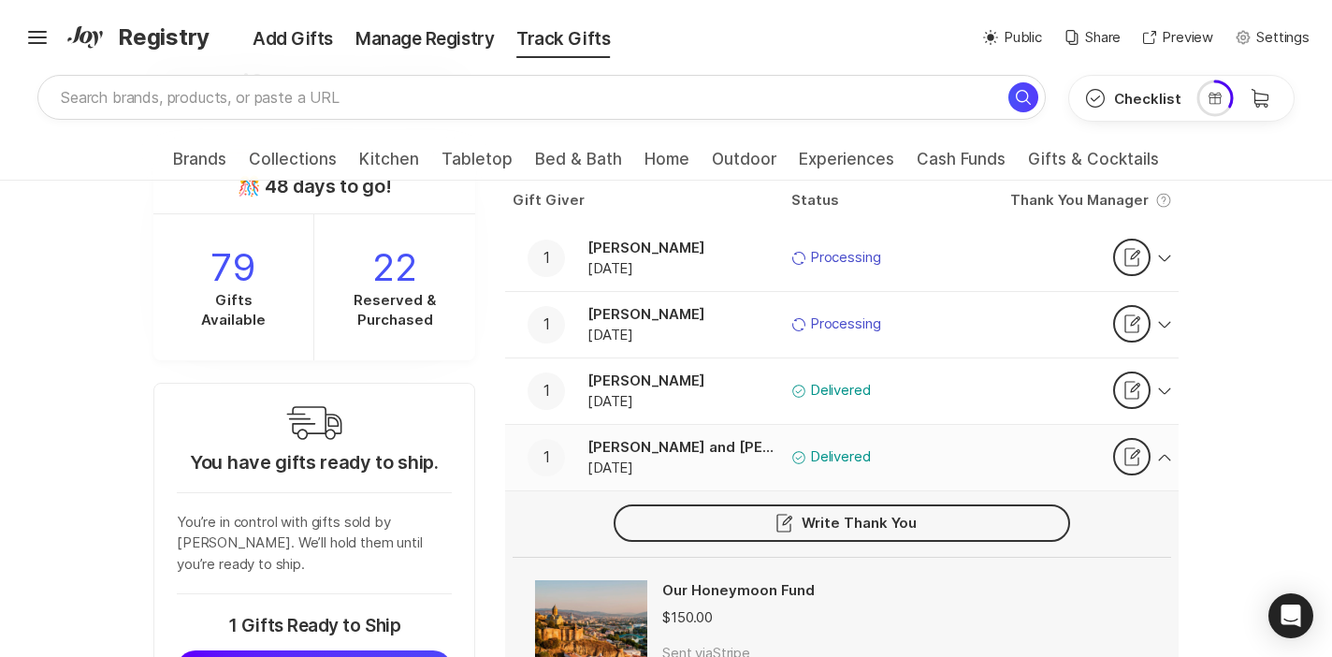
click at [949, 453] on div "Check Outline Delivered" at bounding box center [893, 457] width 204 height 22
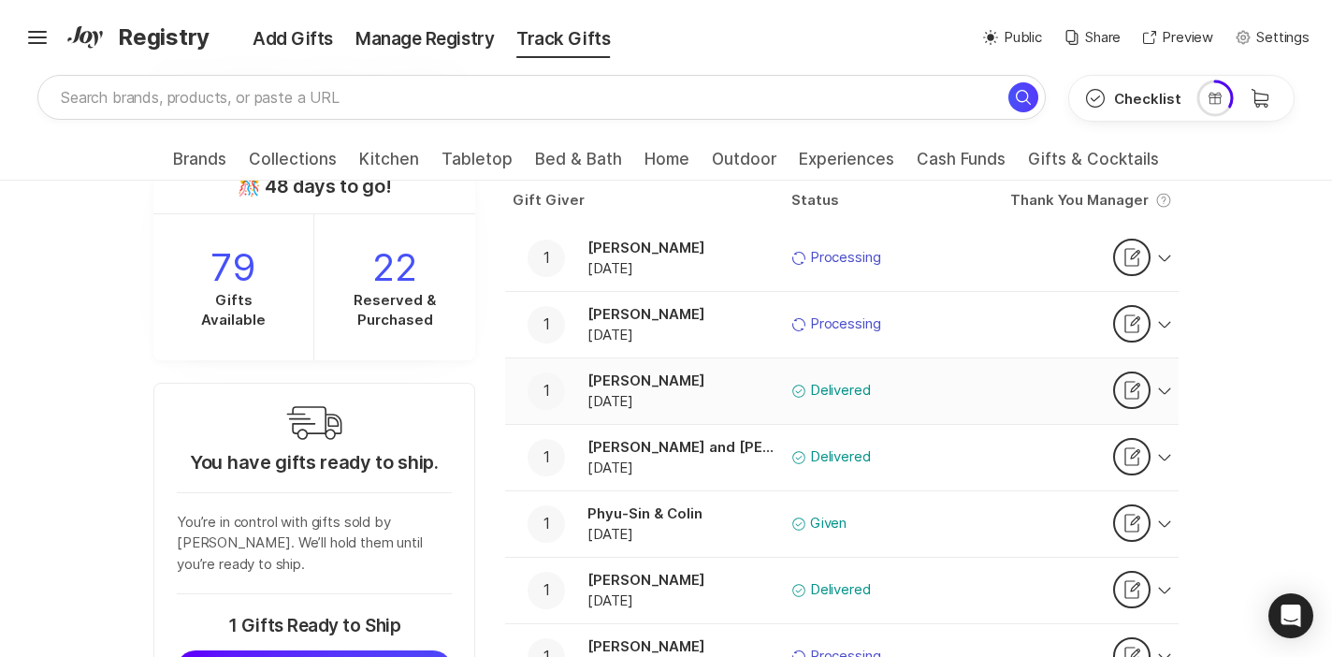
click at [957, 403] on button "1 [PERSON_NAME] [DATE] Check Outline Delivered Thank You Note Thank" at bounding box center [841, 390] width 673 height 65
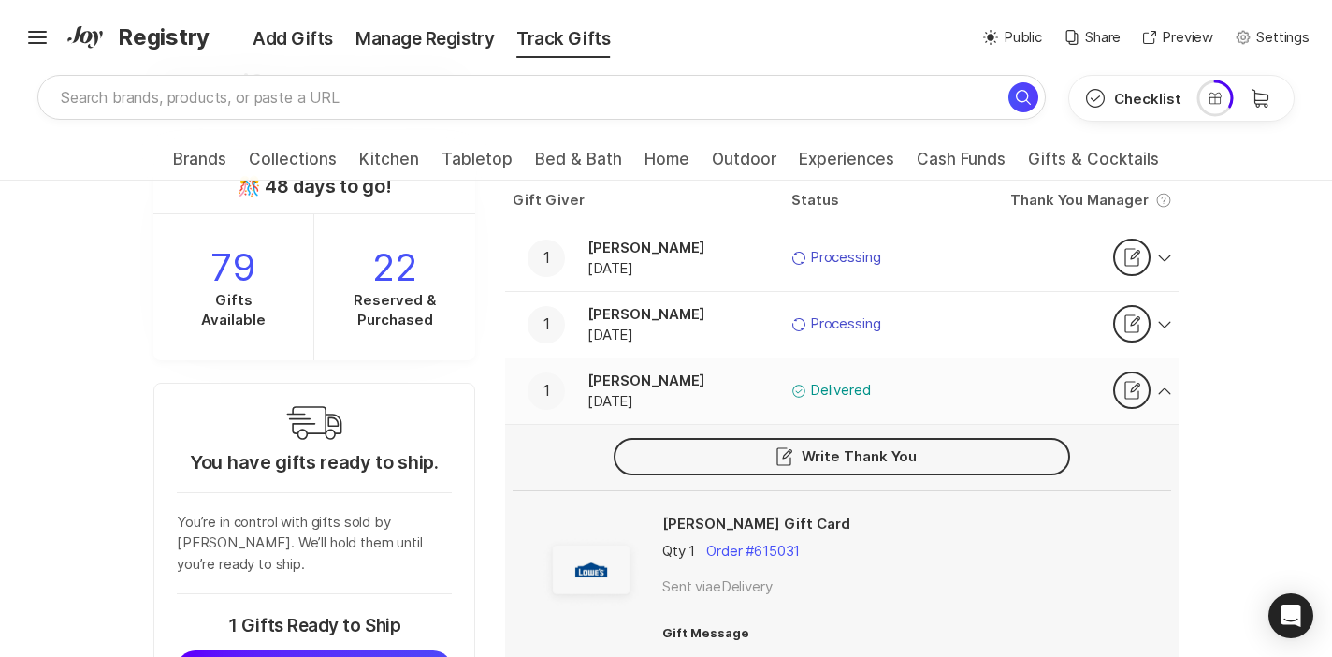
click at [957, 403] on button "1 [PERSON_NAME] [DATE] Check Outline Delivered Thank You Note Thank" at bounding box center [841, 390] width 673 height 65
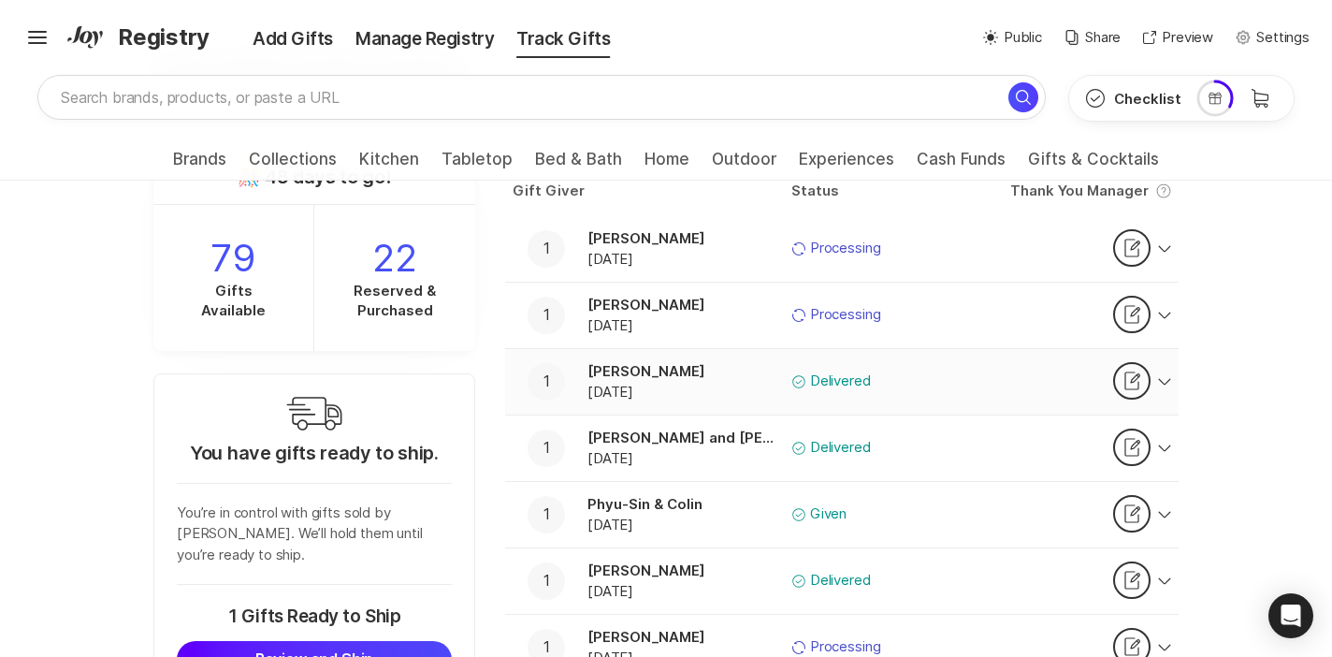
scroll to position [160, 0]
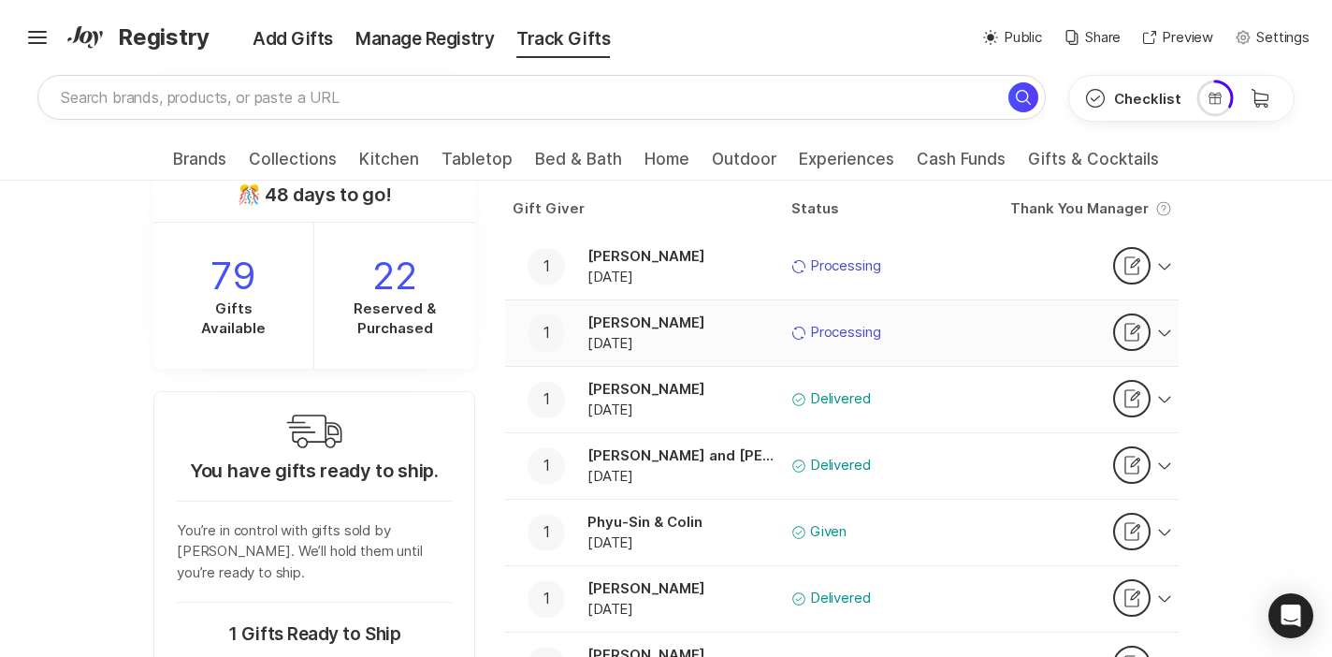
click at [947, 325] on div "Icon Sync Processing" at bounding box center [893, 333] width 204 height 22
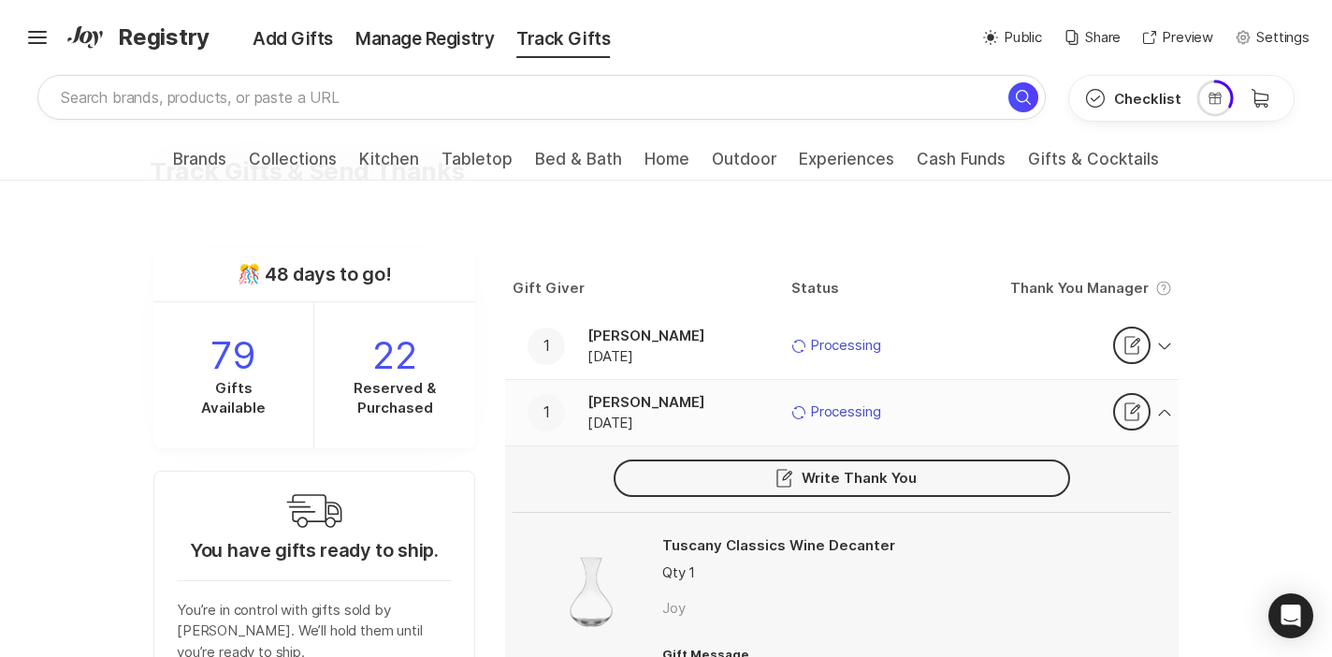
scroll to position [63, 0]
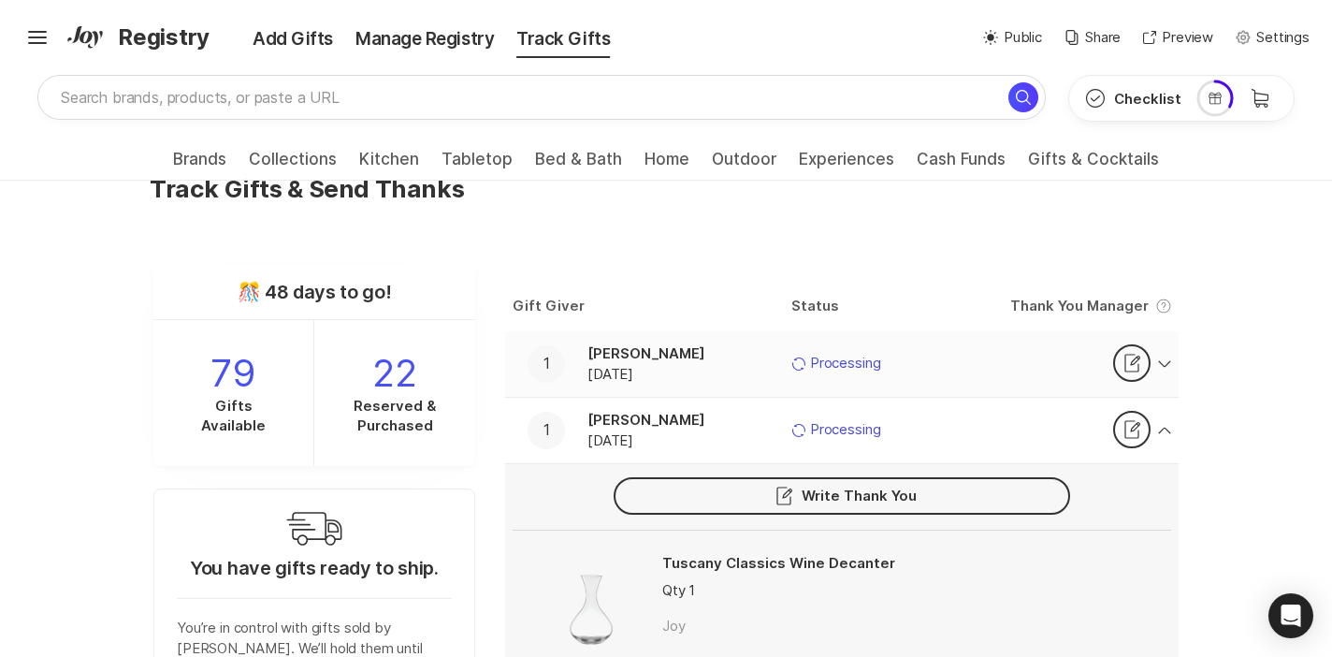
click at [921, 364] on div "Icon Sync Processing" at bounding box center [893, 364] width 204 height 22
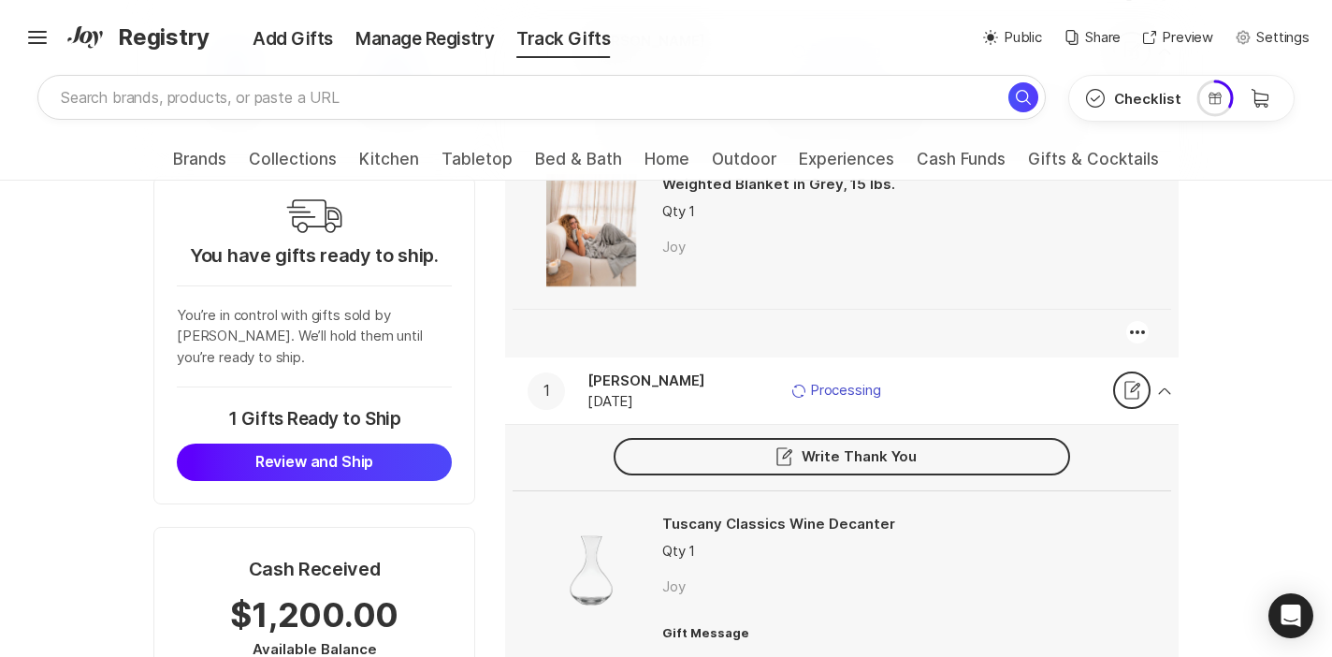
scroll to position [0, 0]
